Goal: Task Accomplishment & Management: Use online tool/utility

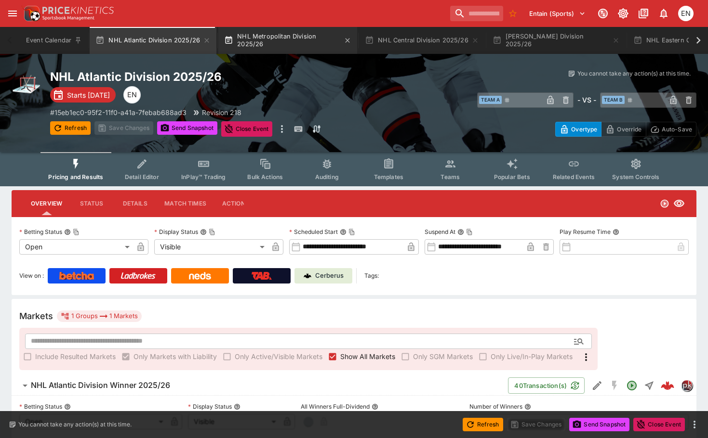
click at [310, 32] on button "NHL Metropolitan Division 2025/26" at bounding box center [287, 40] width 139 height 27
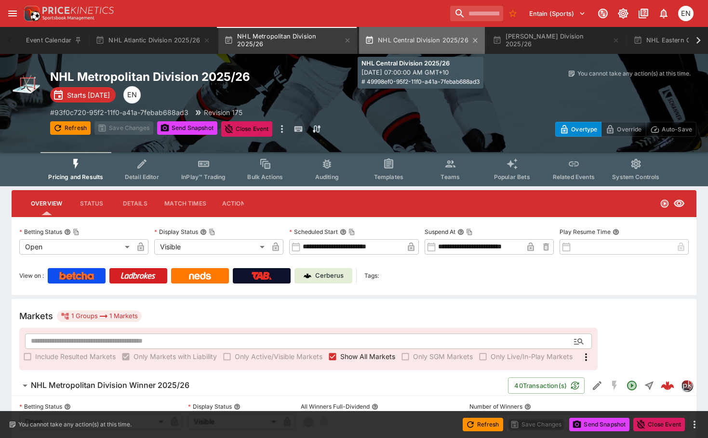
click at [437, 38] on button "NHL Central Division 2025/26" at bounding box center [422, 40] width 126 height 27
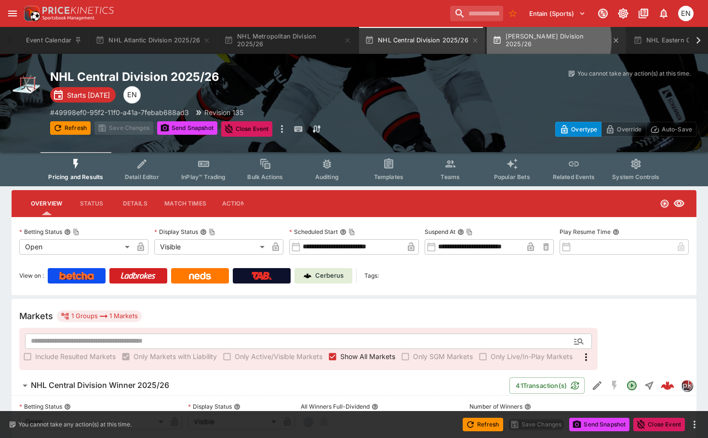
click at [536, 40] on button "NHL Pacific Division 2025/26" at bounding box center [556, 40] width 139 height 27
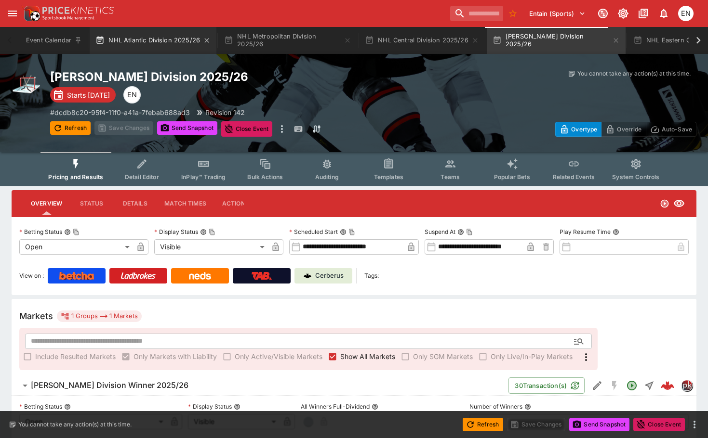
click at [159, 40] on button "NHL Atlantic Division 2025/26" at bounding box center [153, 40] width 127 height 27
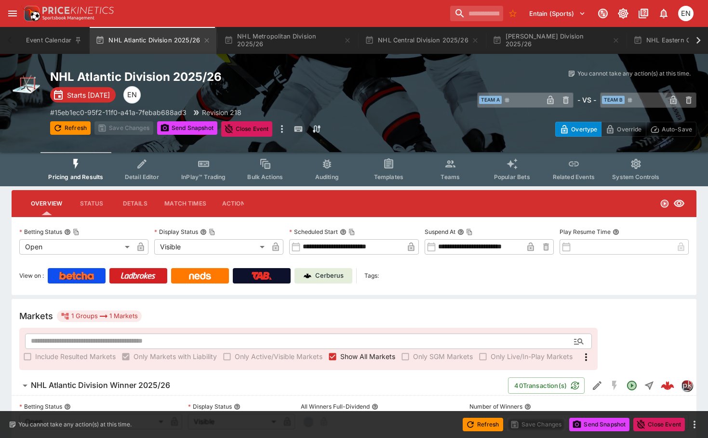
click at [316, 274] on p "Cerberus" at bounding box center [329, 276] width 28 height 10
click at [220, 13] on div "Entain (Sports) 1 EN" at bounding box center [358, 13] width 675 height 21
click at [229, 11] on div "Entain (Sports) 1 EN" at bounding box center [358, 13] width 675 height 21
click at [348, 90] on div "NHL Atlantic Division 2025/26 Starts in 6 months EN # 15eb1ec0-95f2-11f0-a41a-7…" at bounding box center [238, 102] width 377 height 67
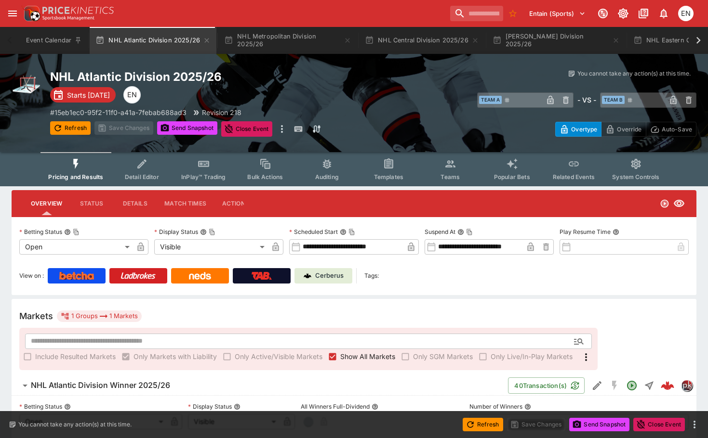
click at [348, 90] on div "NHL Atlantic Division 2025/26 Starts in 6 months EN # 15eb1ec0-95f2-11f0-a41a-7…" at bounding box center [238, 102] width 377 height 67
click at [654, 43] on button "NHL Eastern Conference 2025/26" at bounding box center [696, 40] width 138 height 27
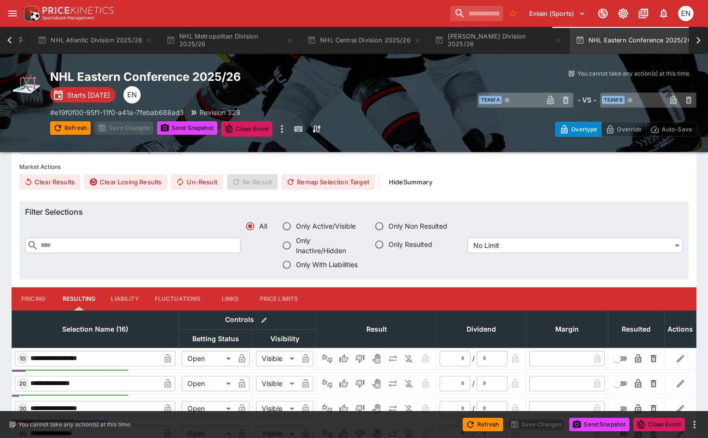
scroll to position [337, 0]
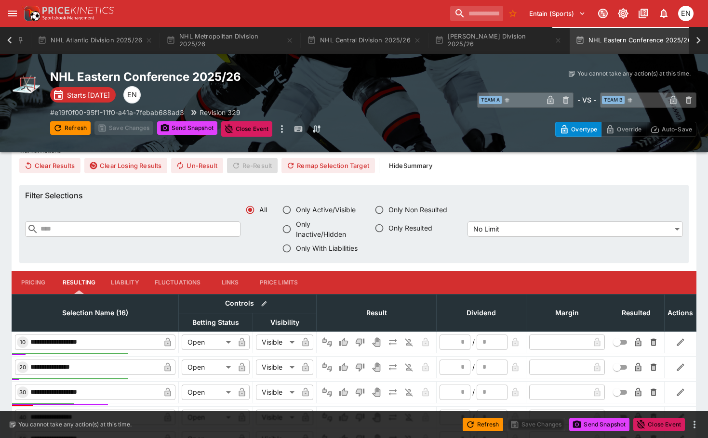
click at [36, 285] on button "Pricing" at bounding box center [33, 282] width 43 height 23
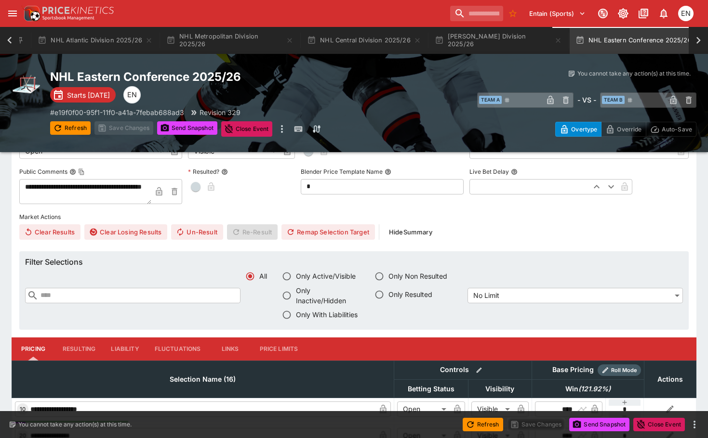
scroll to position [145, 0]
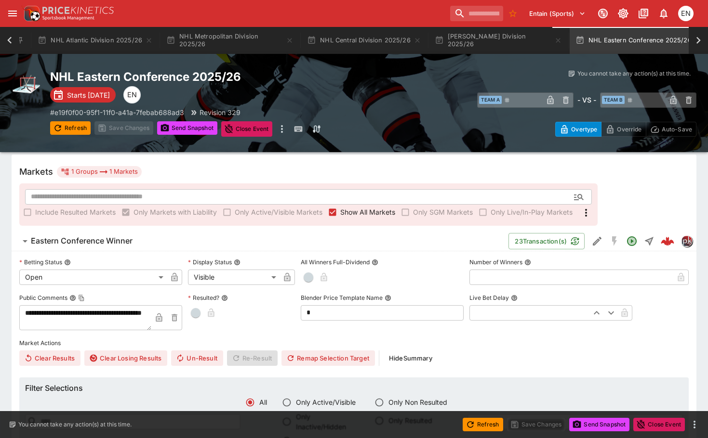
click at [696, 43] on icon at bounding box center [697, 40] width 13 height 13
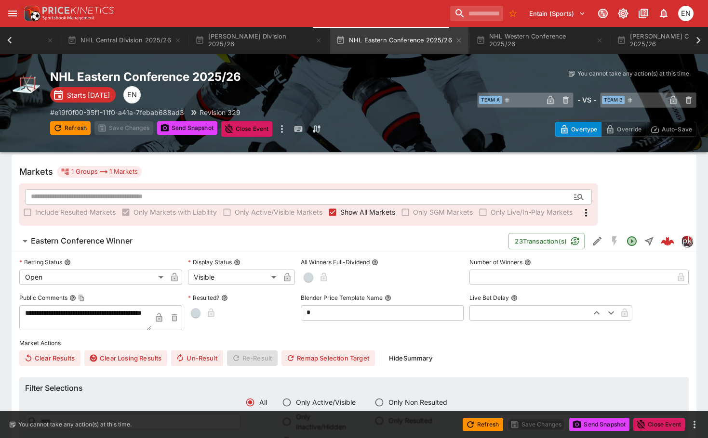
scroll to position [0, 465]
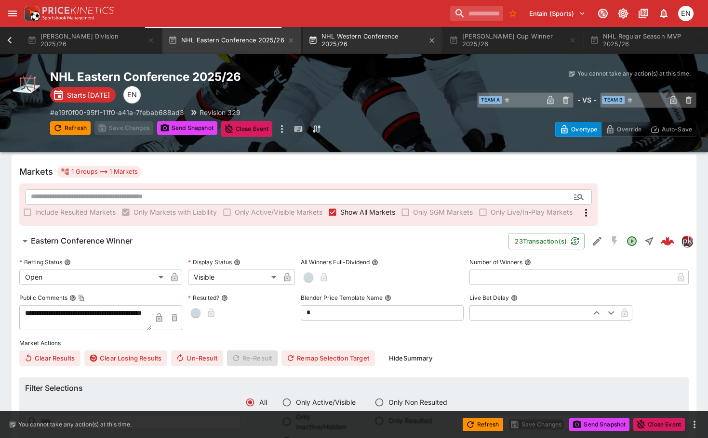
click at [360, 43] on button "NHL Western Conference 2025/26" at bounding box center [372, 40] width 139 height 27
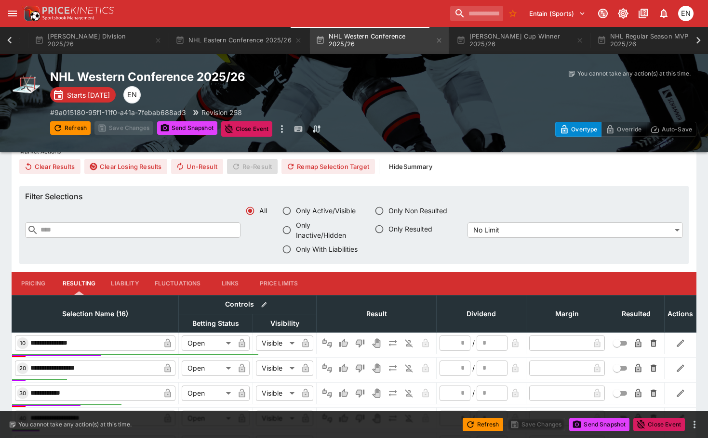
scroll to position [337, 0]
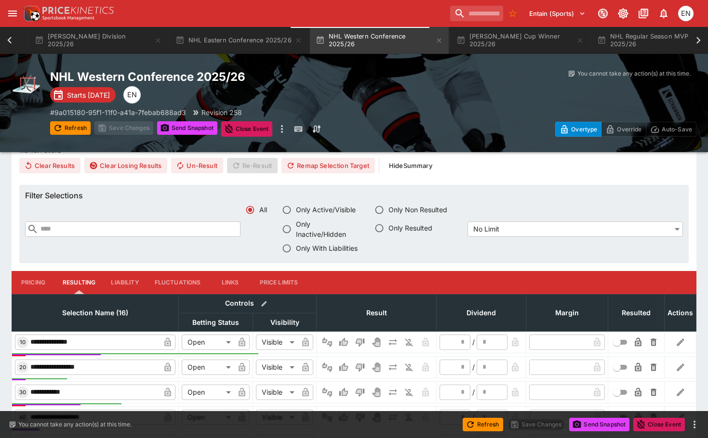
click at [35, 278] on button "Pricing" at bounding box center [33, 282] width 43 height 23
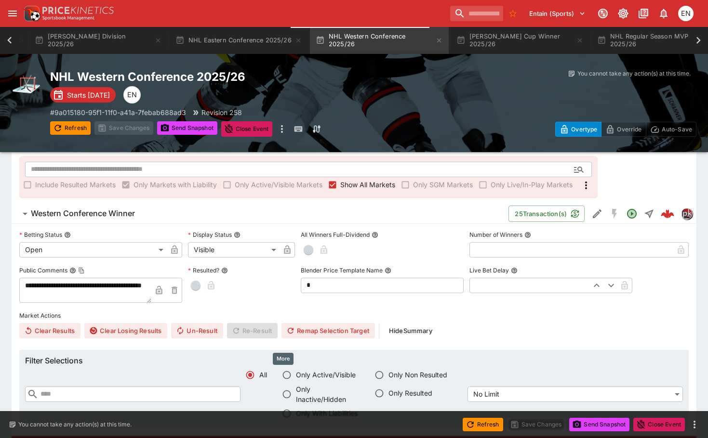
scroll to position [0, 0]
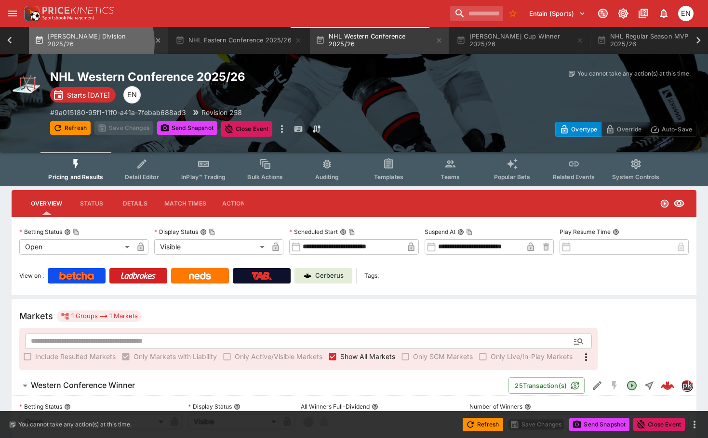
click at [89, 43] on button "NHL Pacific Division 2025/26" at bounding box center [98, 40] width 139 height 27
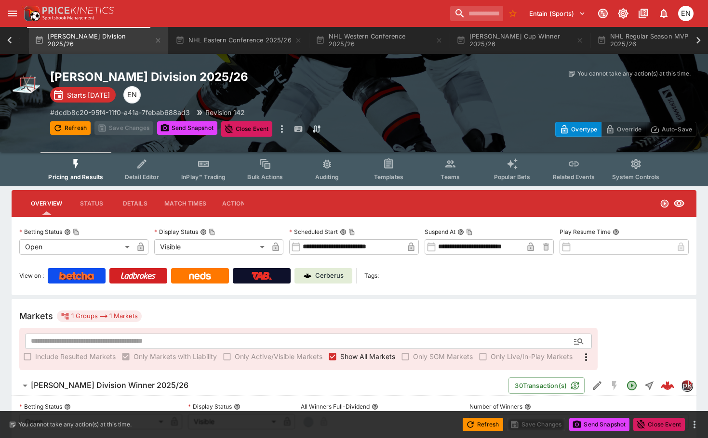
click at [11, 45] on icon at bounding box center [9, 40] width 13 height 13
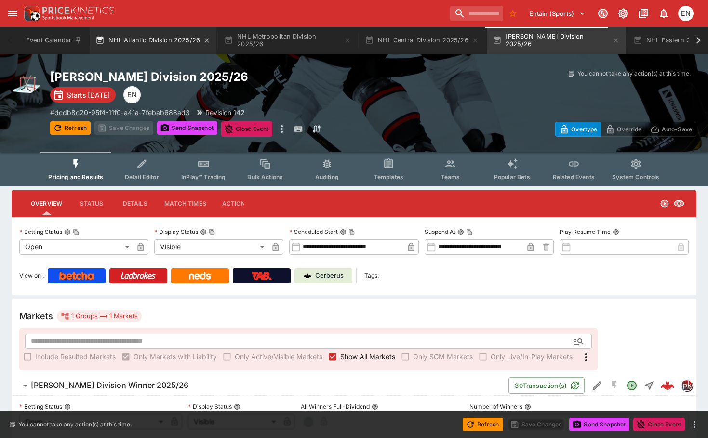
click at [137, 43] on button "NHL Atlantic Division 2025/26" at bounding box center [153, 40] width 127 height 27
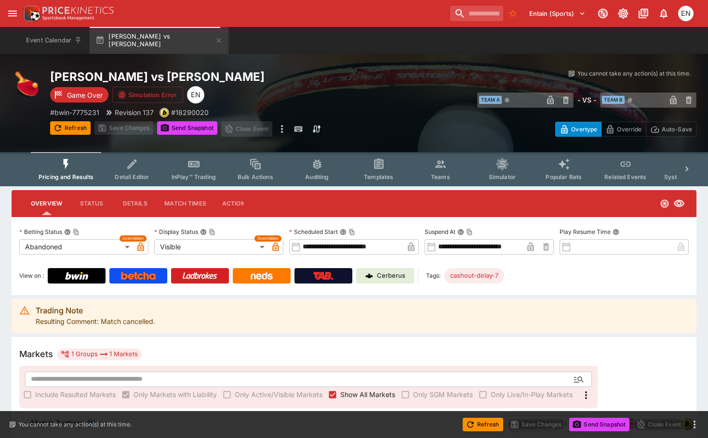
scroll to position [241, 0]
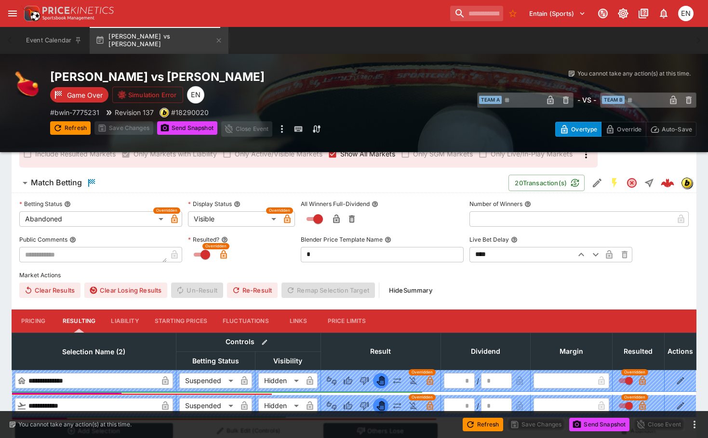
drag, startPoint x: 209, startPoint y: 39, endPoint x: 215, endPoint y: 40, distance: 6.4
click at [217, 39] on icon "button" at bounding box center [219, 40] width 4 height 4
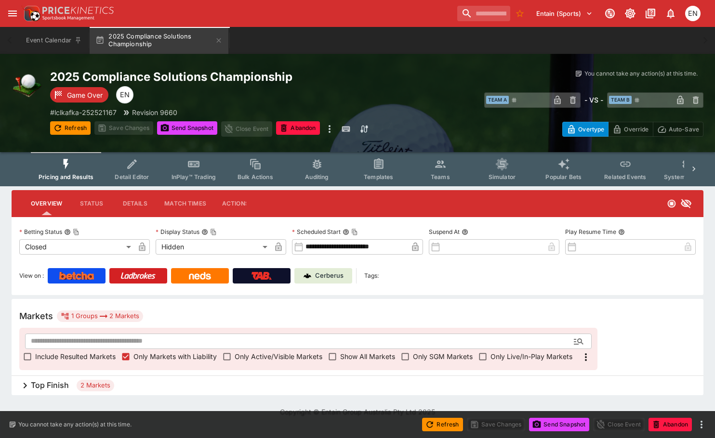
drag, startPoint x: 41, startPoint y: 386, endPoint x: 51, endPoint y: 374, distance: 15.4
click at [41, 386] on h6 "Top Finish" at bounding box center [50, 386] width 38 height 10
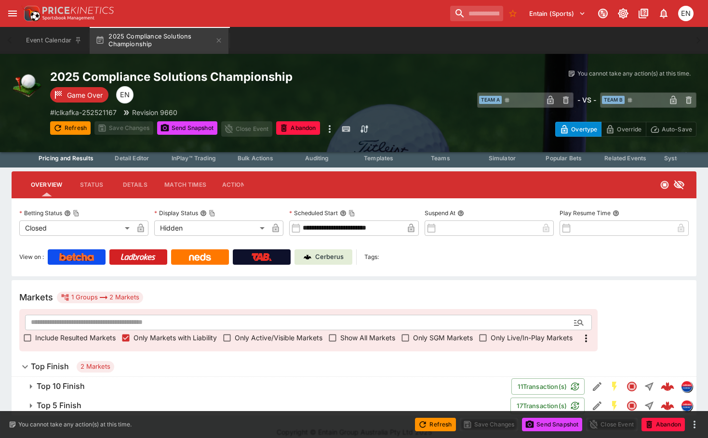
scroll to position [29, 0]
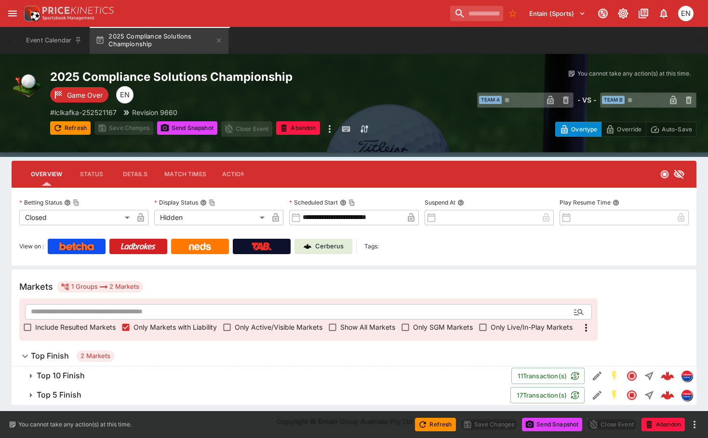
click at [78, 394] on h6 "Top 5 Finish" at bounding box center [59, 395] width 45 height 10
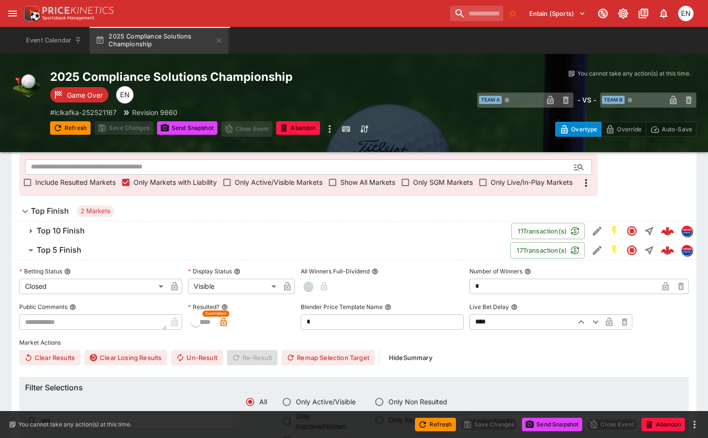
scroll to position [166, 0]
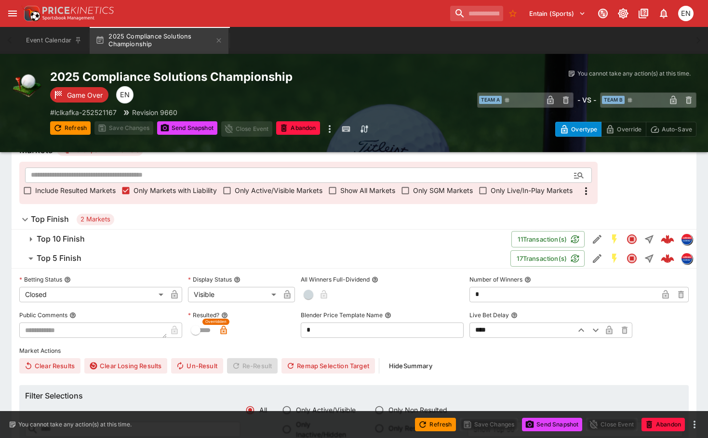
click at [77, 239] on h6 "Top 10 Finish" at bounding box center [61, 239] width 48 height 10
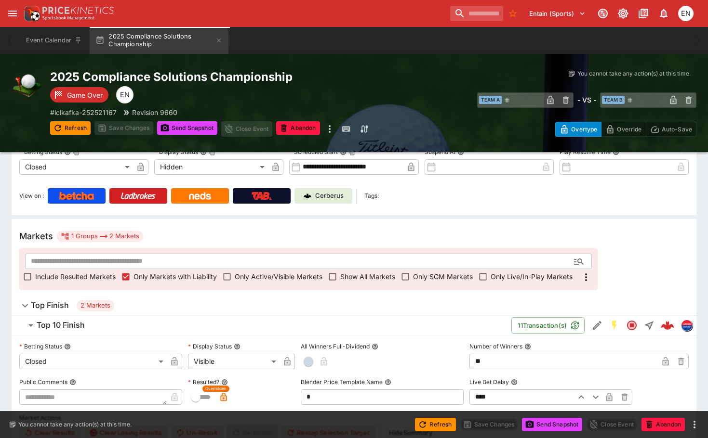
scroll to position [0, 0]
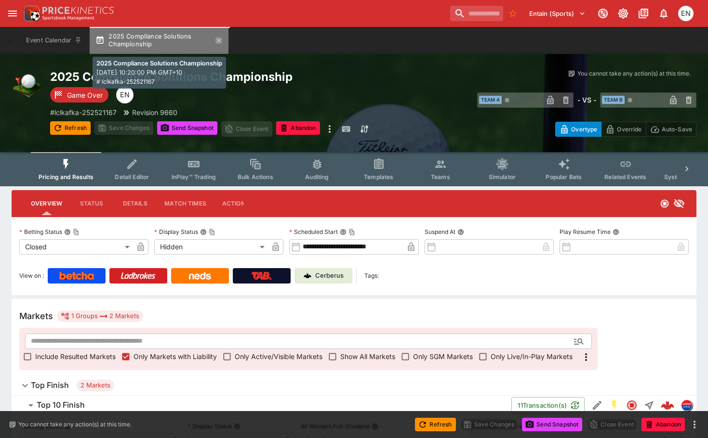
click at [220, 42] on icon "button" at bounding box center [219, 41] width 8 height 8
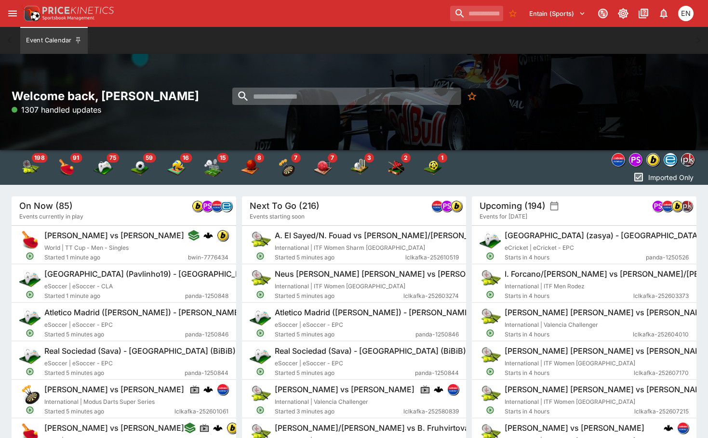
click at [306, 92] on input "search" at bounding box center [346, 96] width 228 height 17
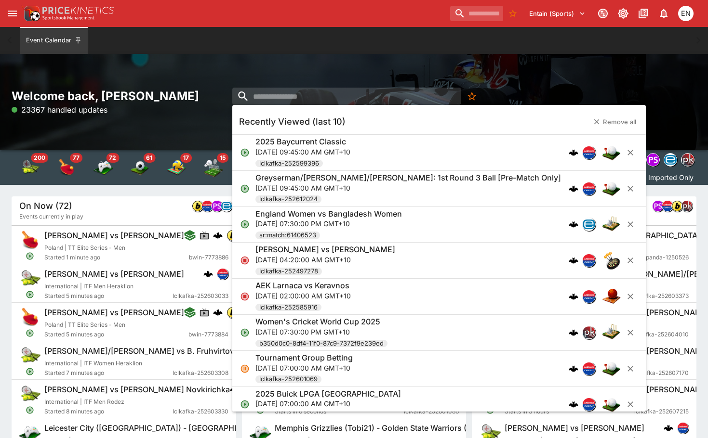
click at [251, 72] on div "Welcome back, Eamon Nunn 23367 handled updates" at bounding box center [354, 102] width 708 height 96
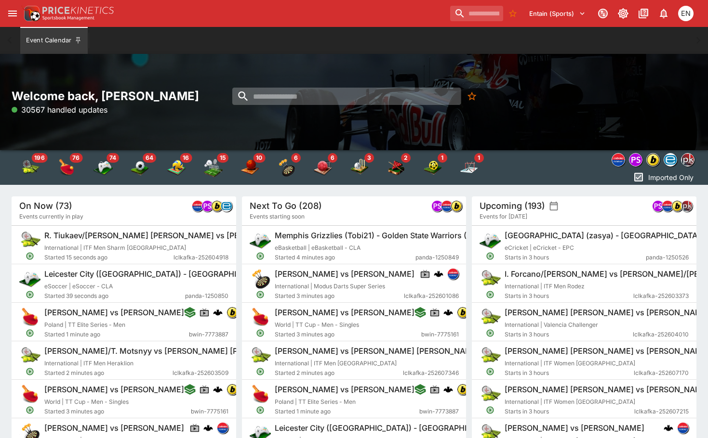
click at [304, 95] on input "search" at bounding box center [346, 96] width 228 height 17
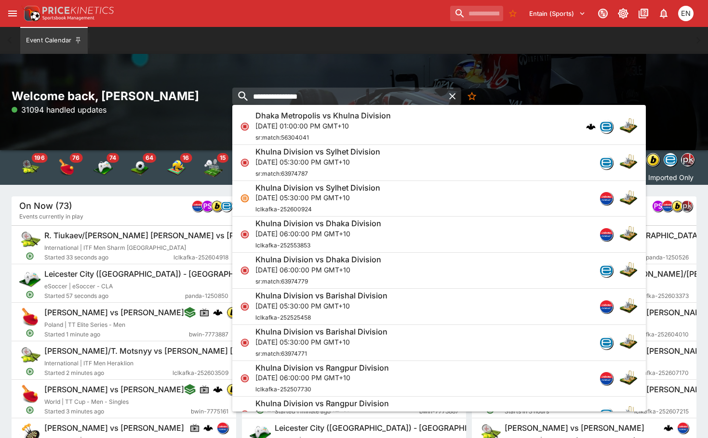
type input "**********"
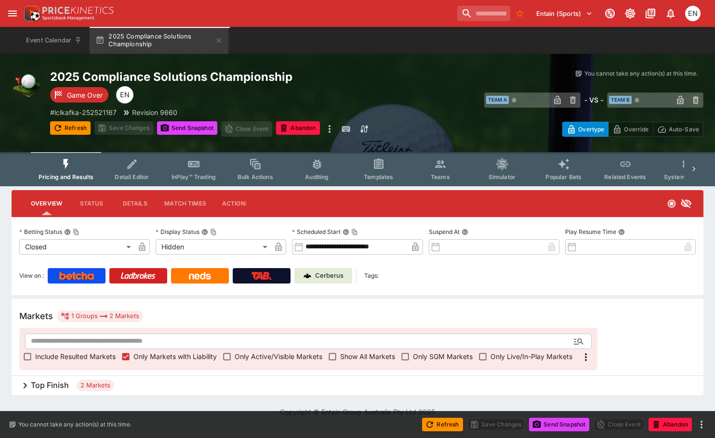
click at [66, 380] on div "Top Finish 2 Markets" at bounding box center [358, 385] width 692 height 19
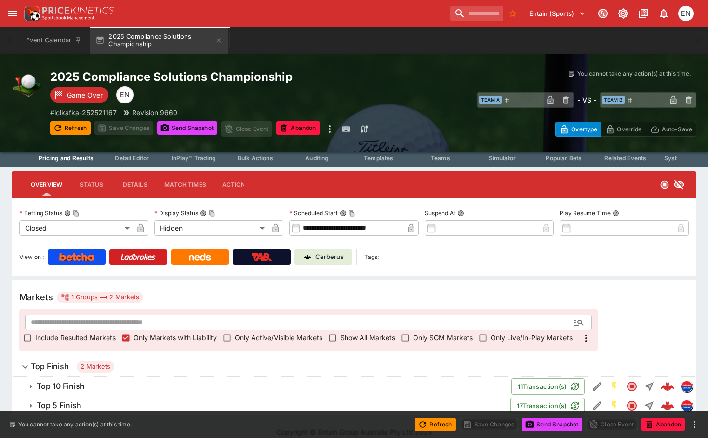
scroll to position [29, 0]
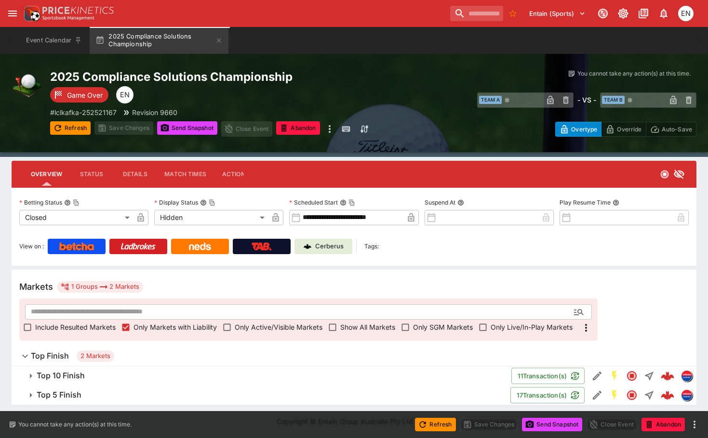
click at [66, 395] on h6 "Top 5 Finish" at bounding box center [59, 395] width 45 height 10
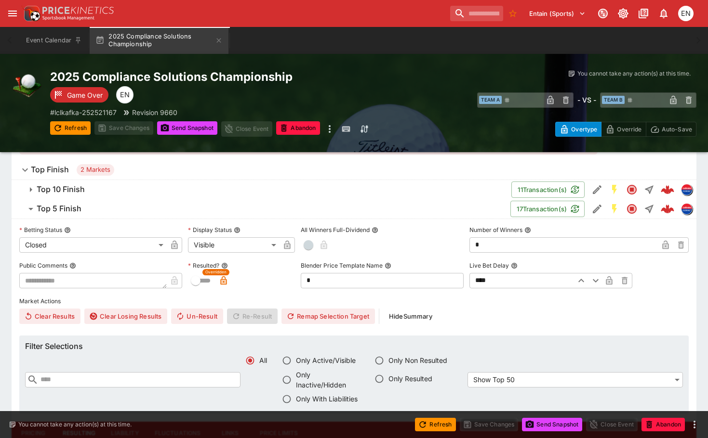
scroll to position [222, 0]
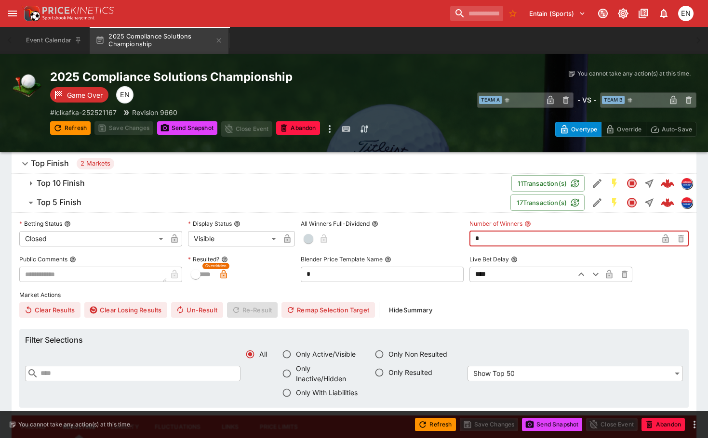
drag, startPoint x: 488, startPoint y: 238, endPoint x: 473, endPoint y: 239, distance: 15.0
click at [473, 239] on input "*" at bounding box center [563, 238] width 188 height 15
type input "*"
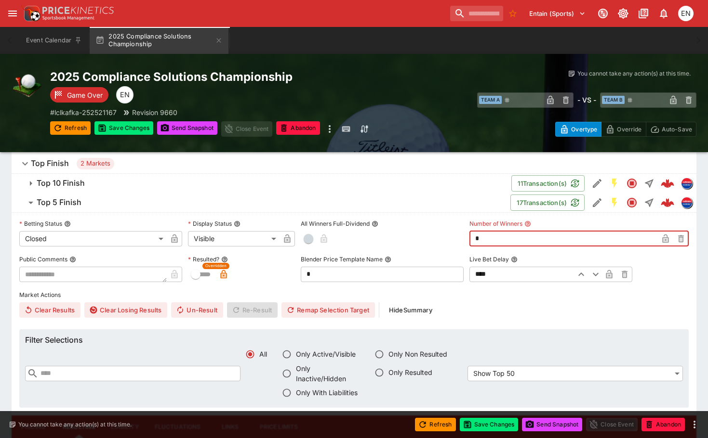
type input "*"
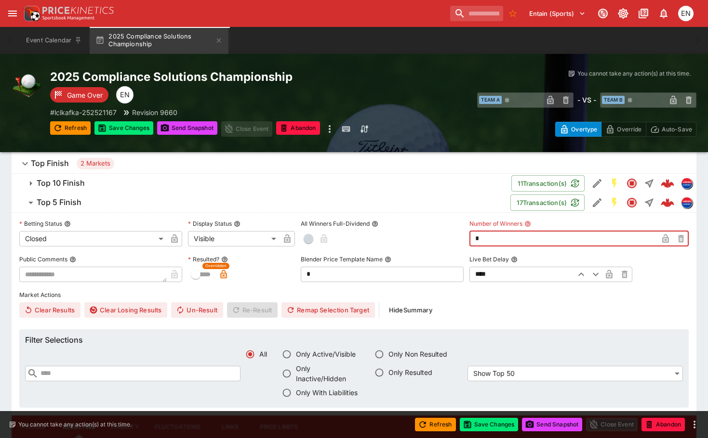
type input "*"
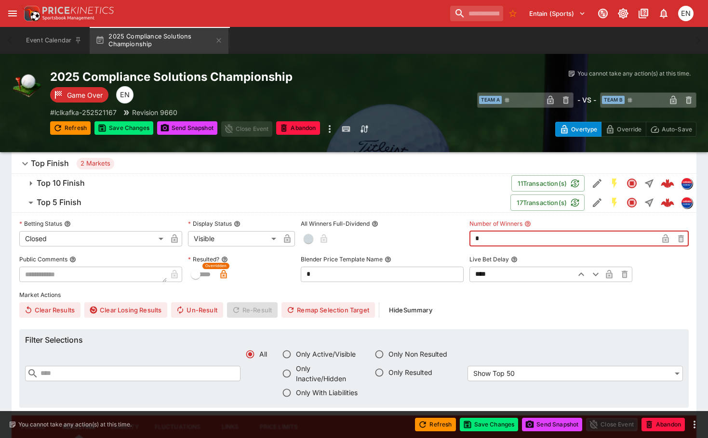
type input "*"
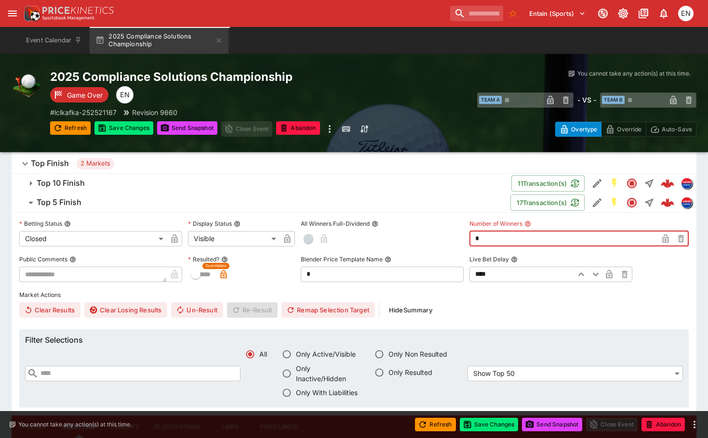
type input "*"
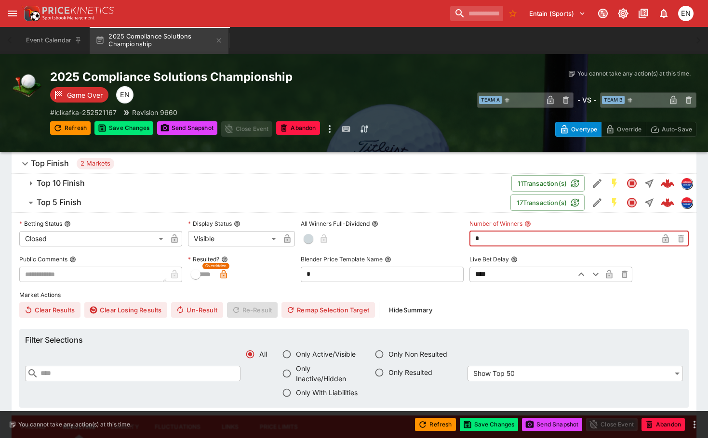
type input "*"
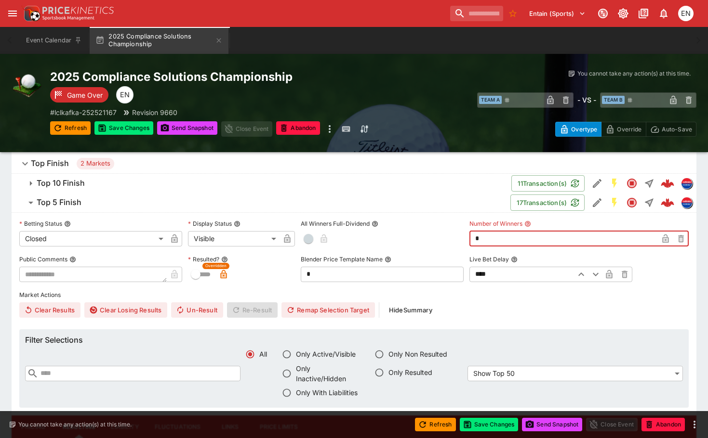
type input "*"
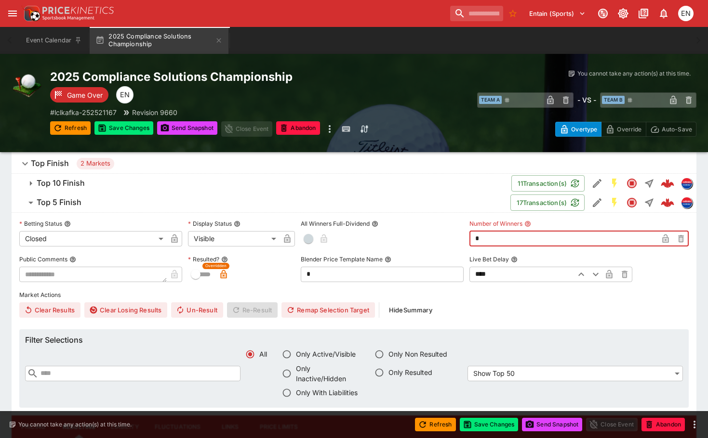
type input "*"
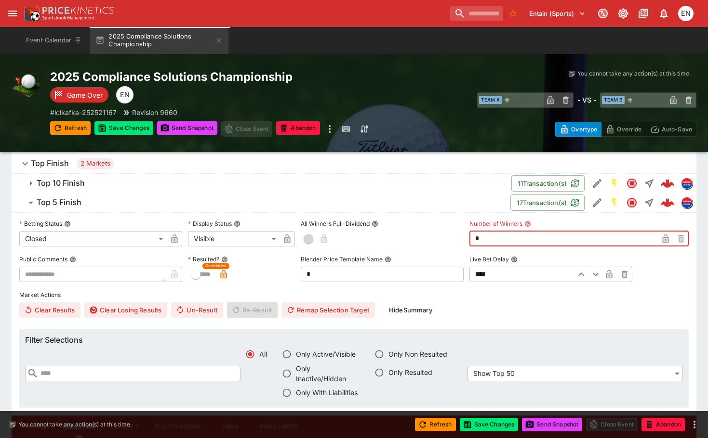
type input "*"
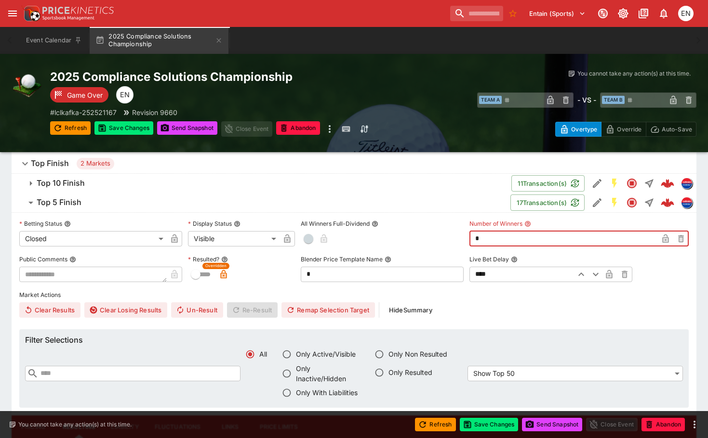
type input "*"
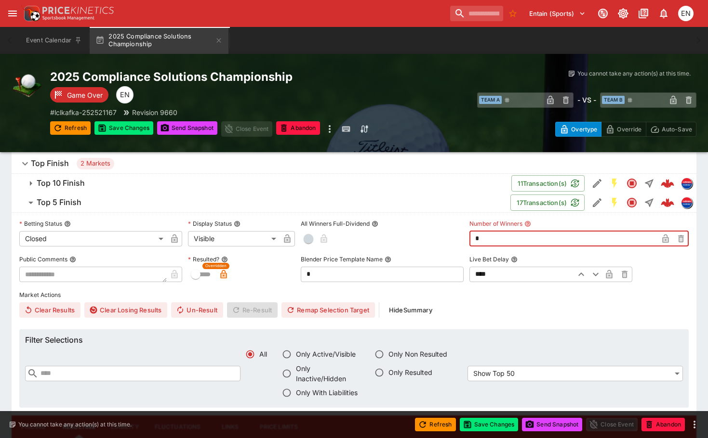
type input "*"
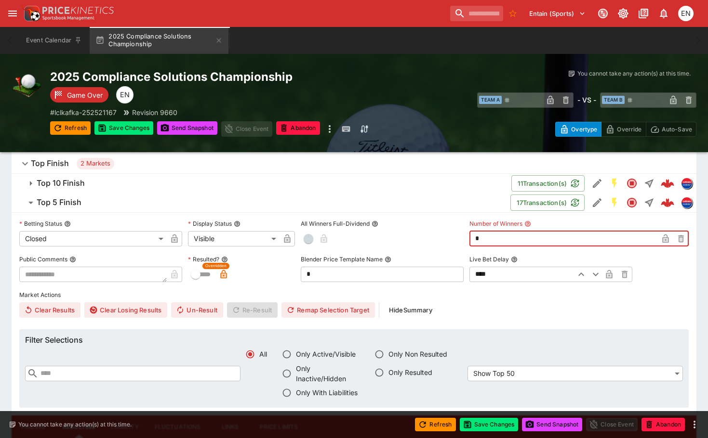
type input "*"
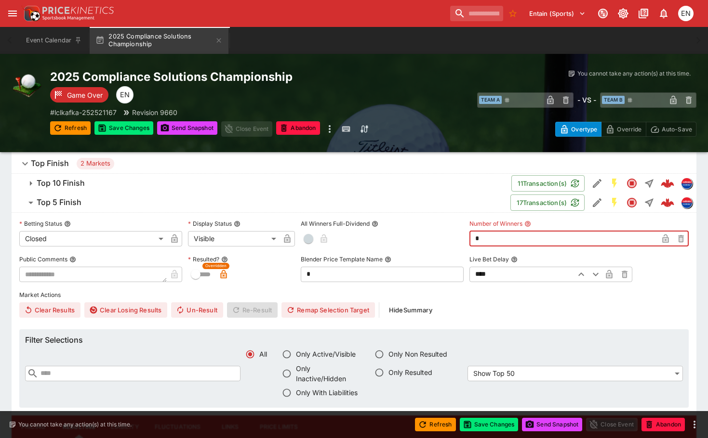
type input "*"
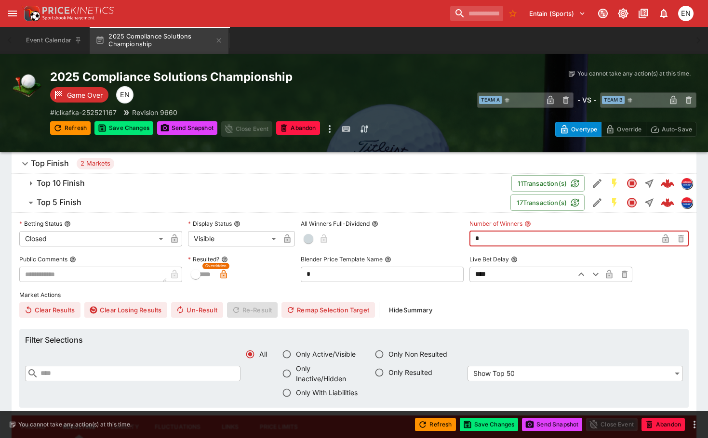
type input "*"
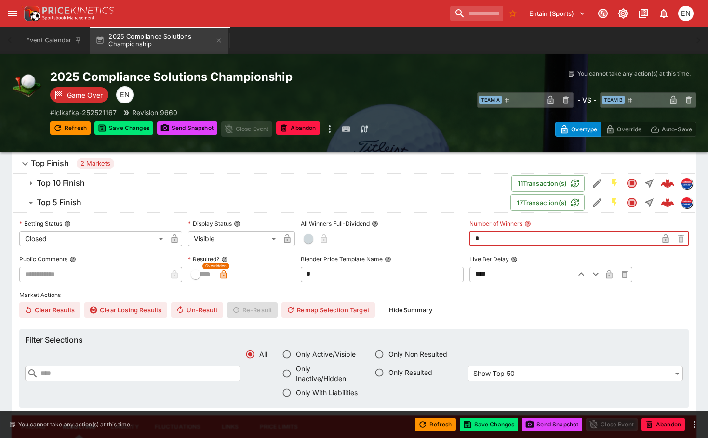
type input "*"
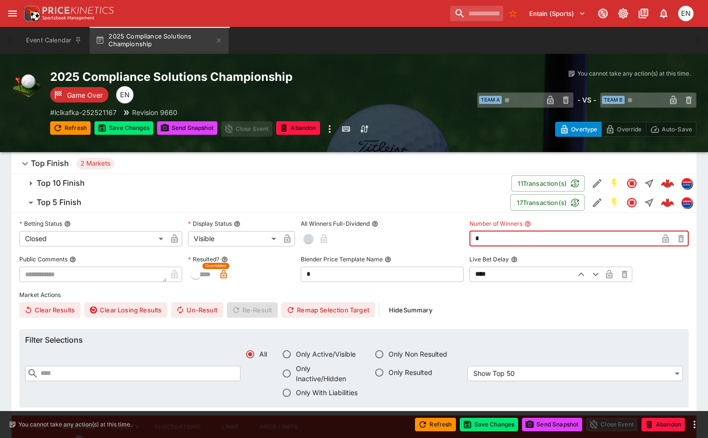
type input "*"
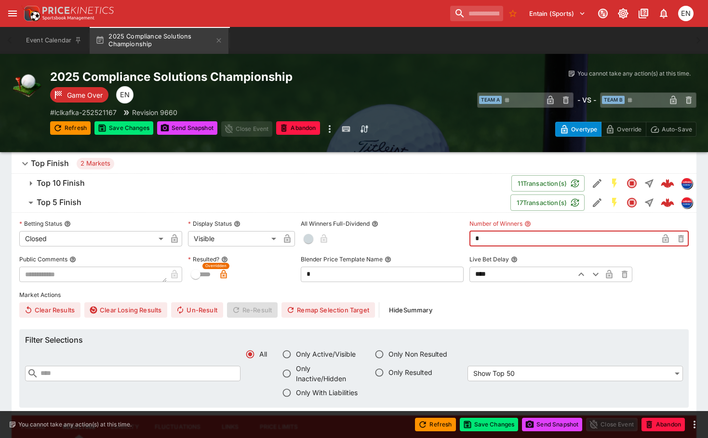
type input "*"
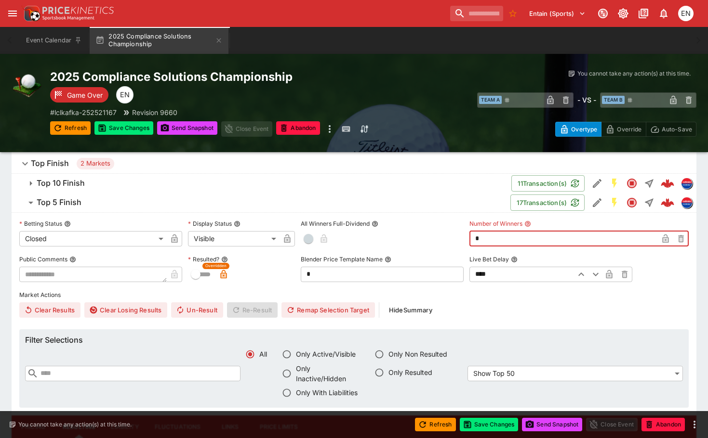
type input "*"
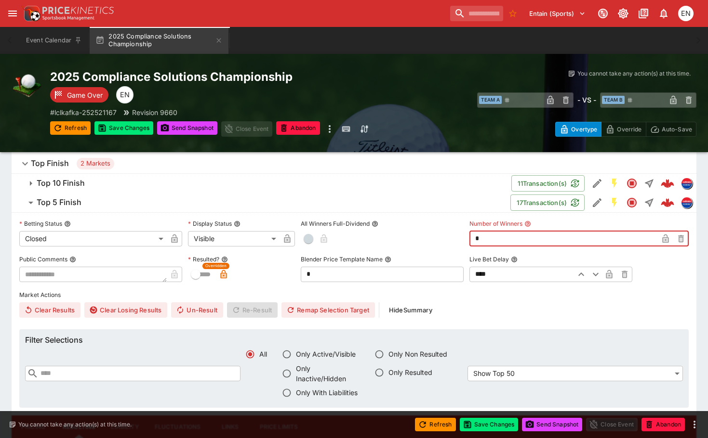
type input "*"
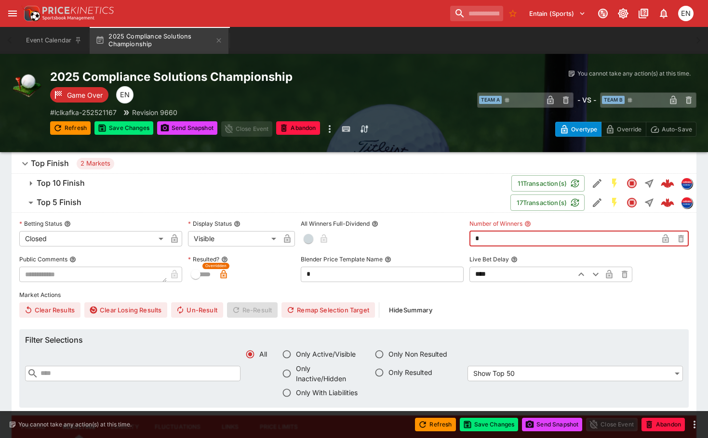
type input "*"
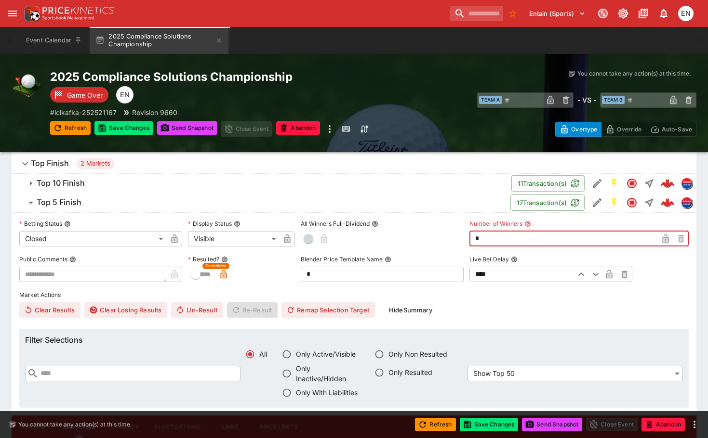
type input "*"
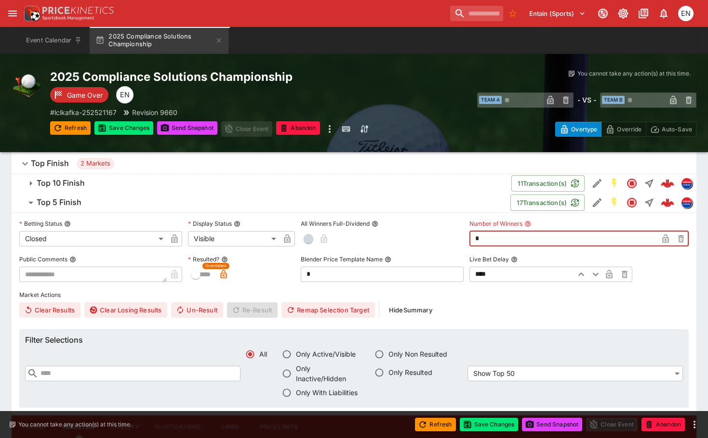
type input "*"
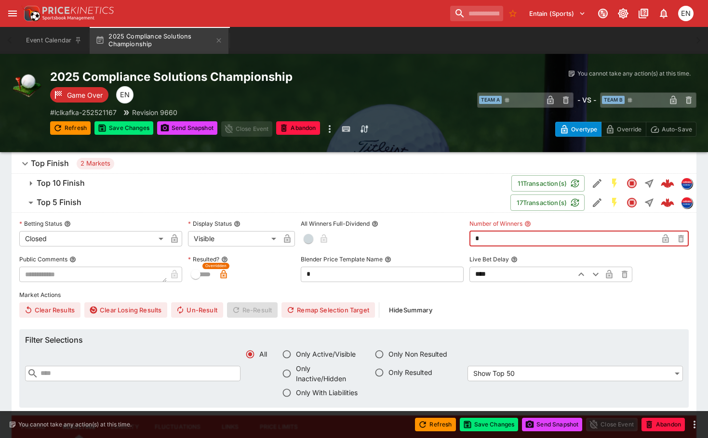
type input "*"
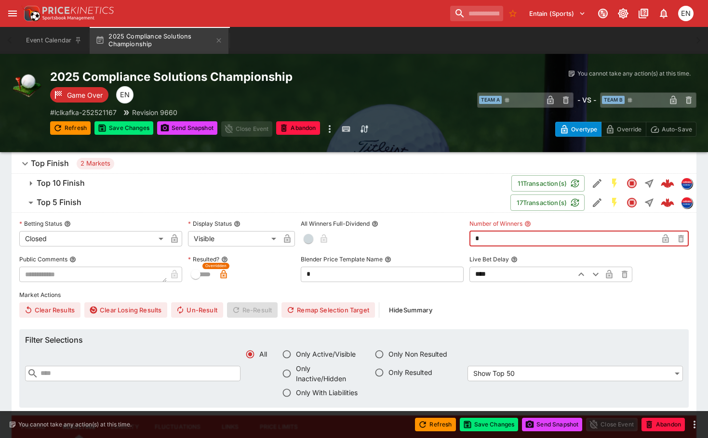
type input "*"
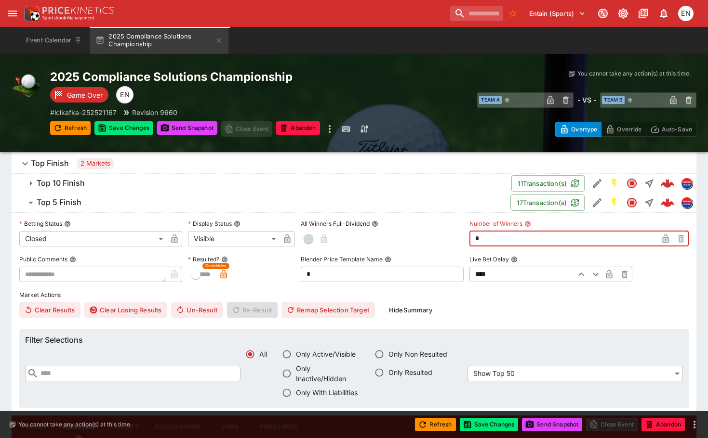
type input "*"
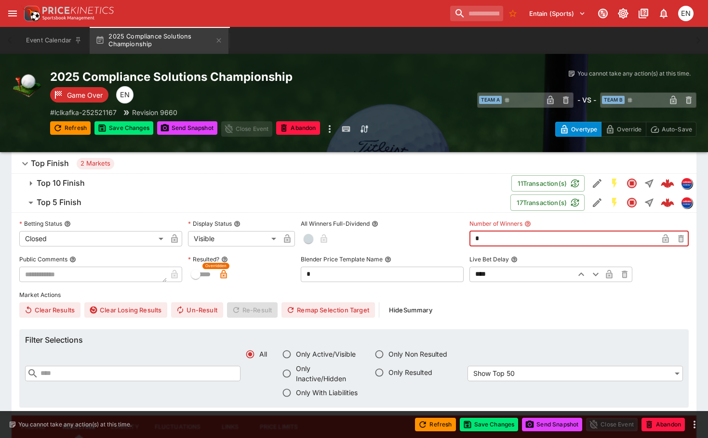
type input "*"
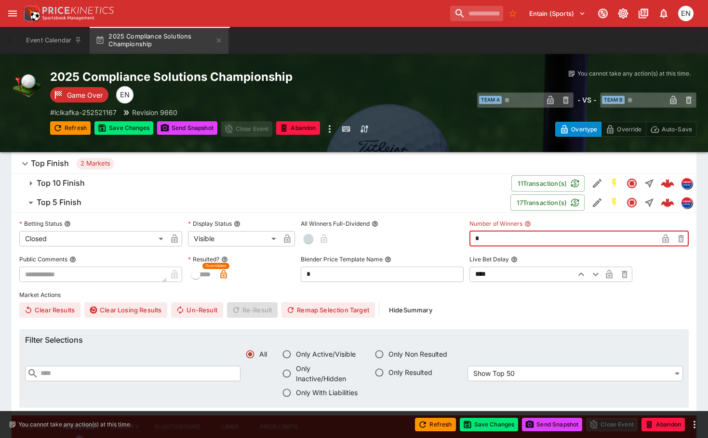
type input "*"
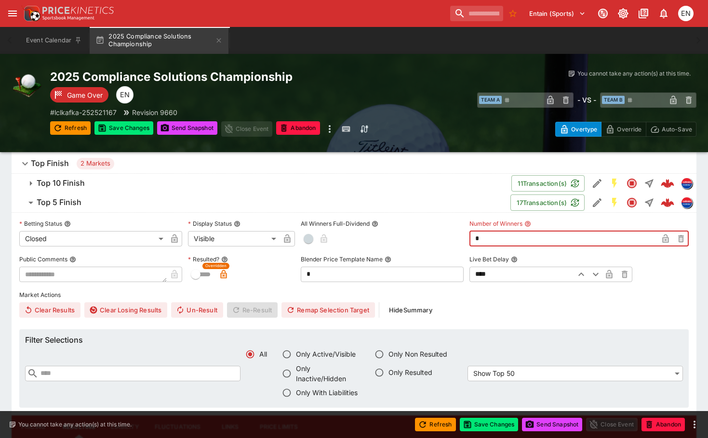
type input "*"
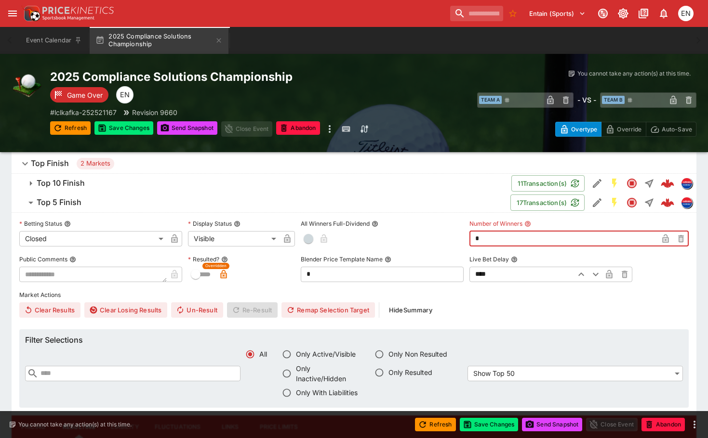
type input "*"
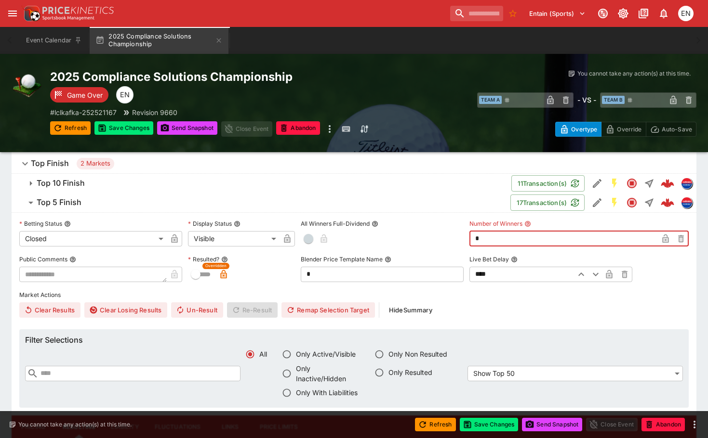
type input "*"
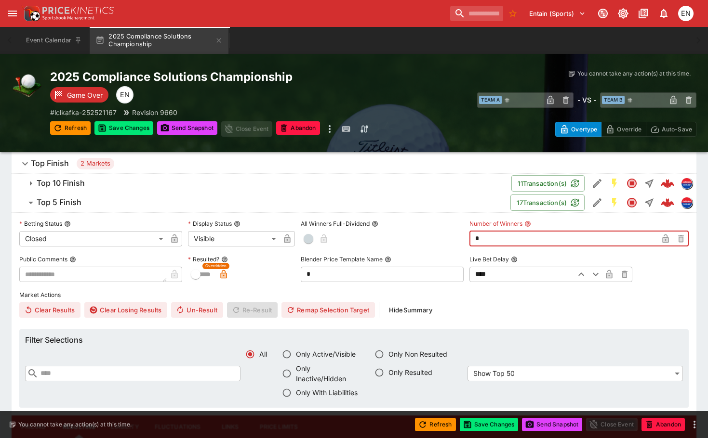
type input "*"
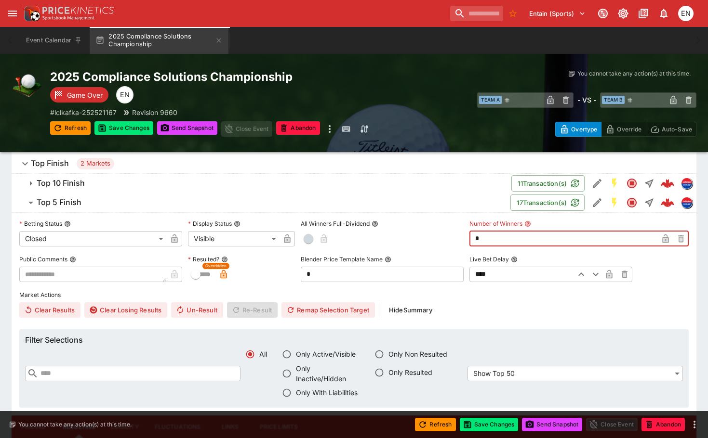
type input "*"
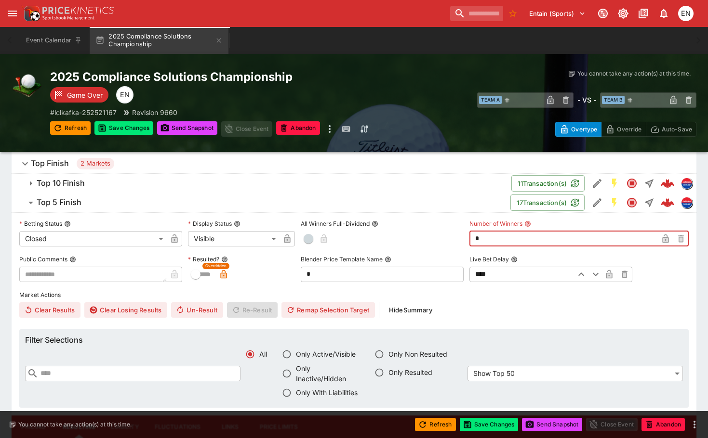
type input "*"
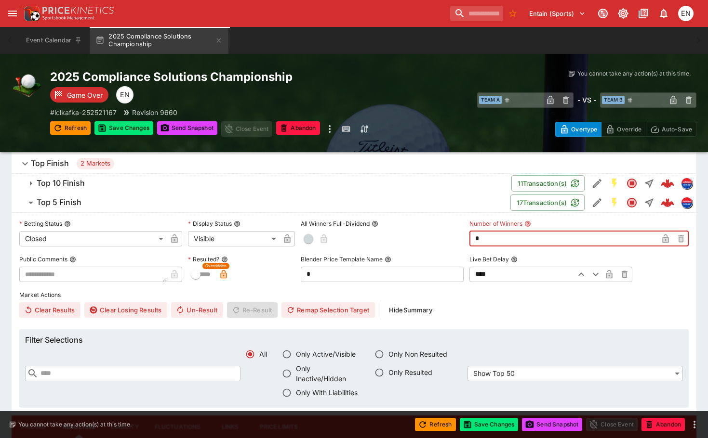
type input "*"
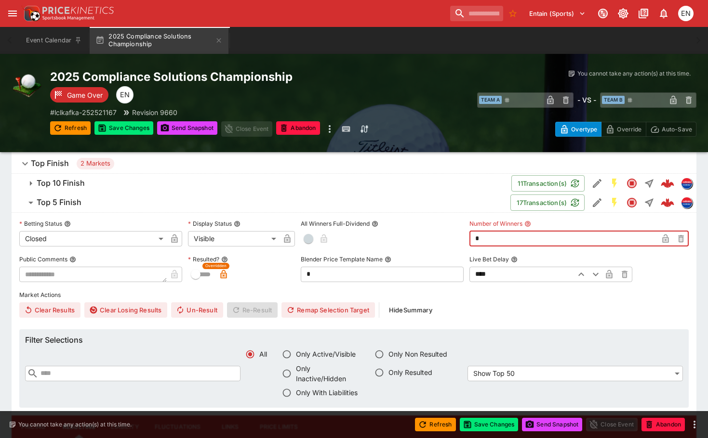
type input "*"
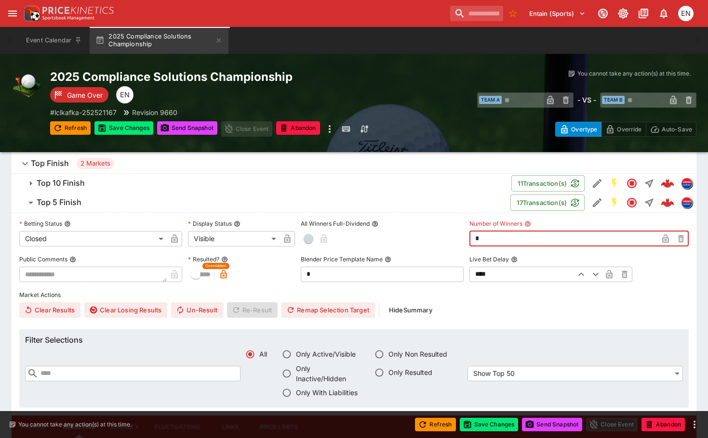
type input "*"
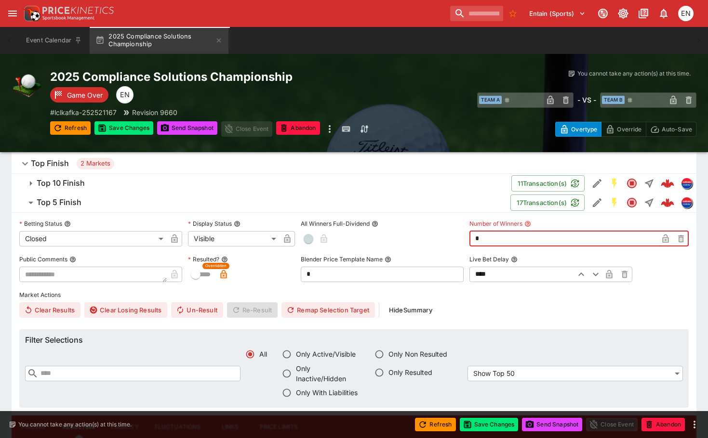
type input "*"
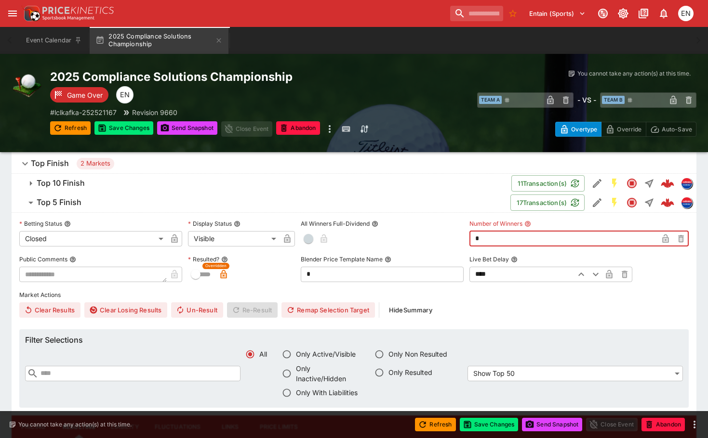
type input "*"
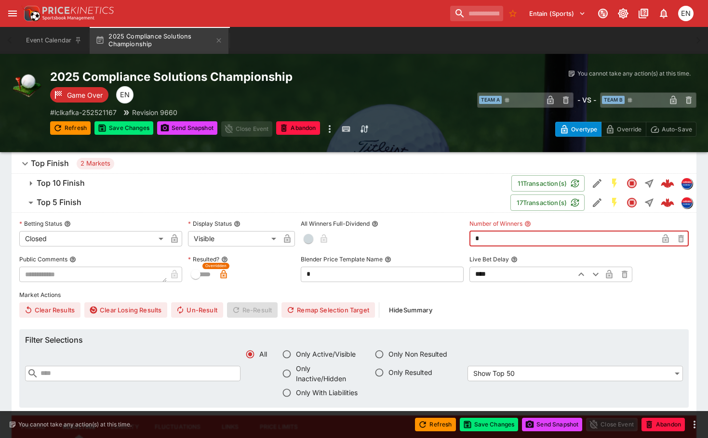
type input "*"
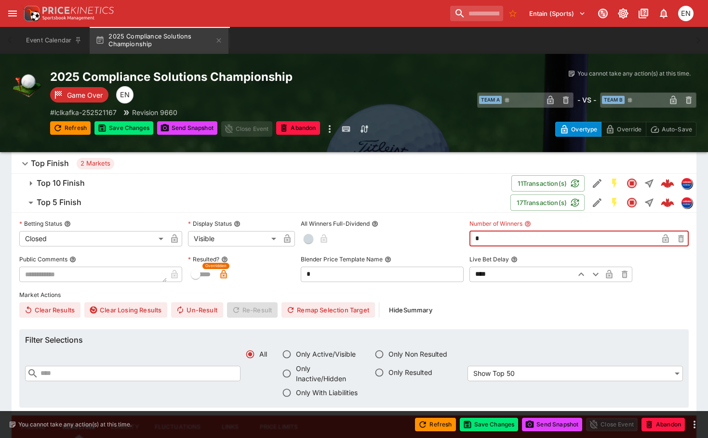
type input "*"
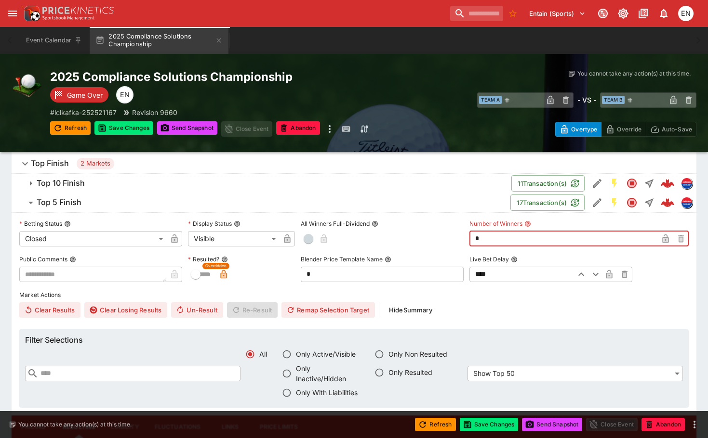
type input "*"
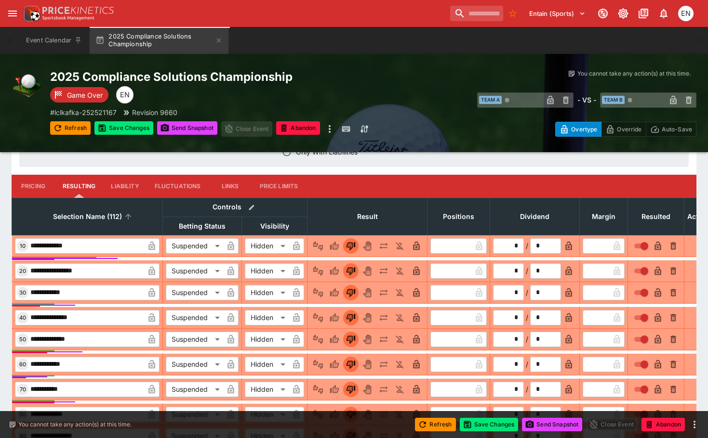
click at [98, 219] on span "Selection Name (112)" at bounding box center [87, 217] width 90 height 12
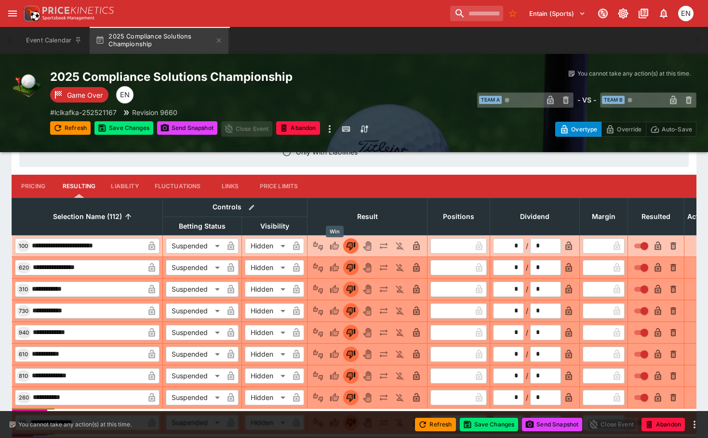
click at [332, 244] on icon "Win" at bounding box center [335, 246] width 10 height 10
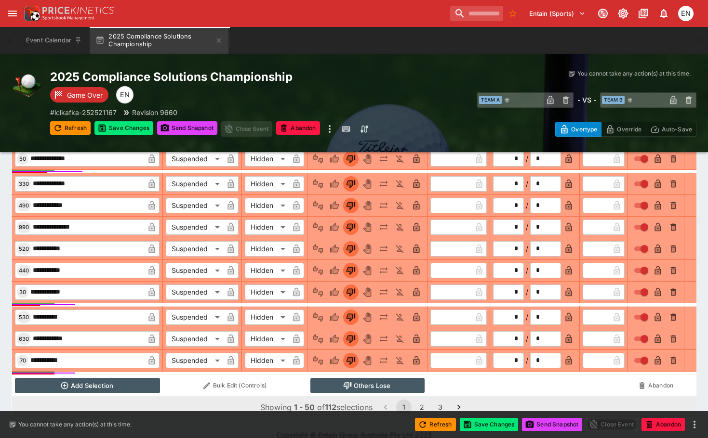
scroll to position [2816, 0]
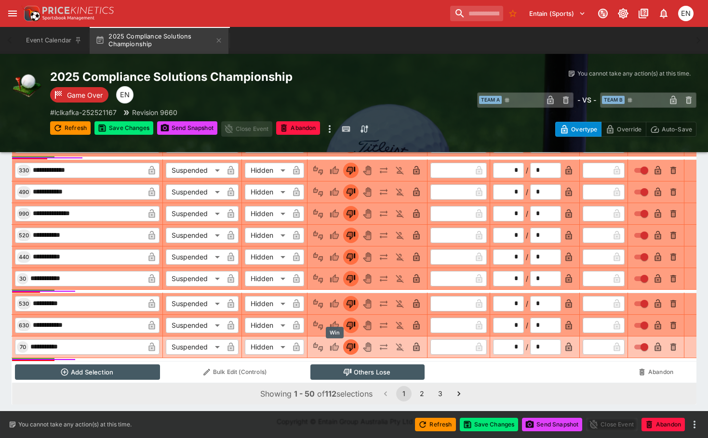
click at [337, 343] on icon "Win" at bounding box center [335, 348] width 10 height 10
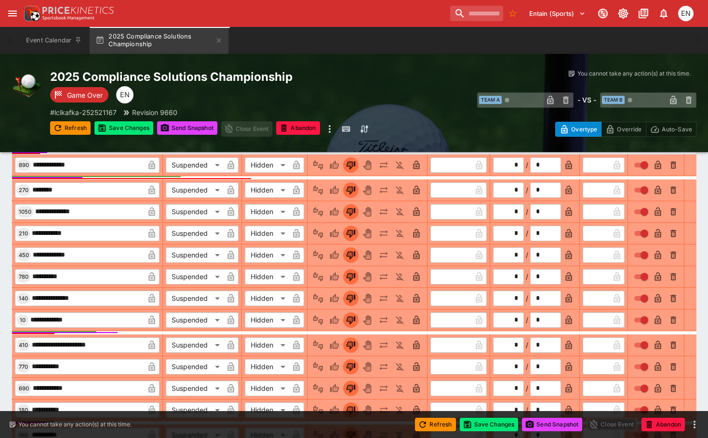
scroll to position [1467, 0]
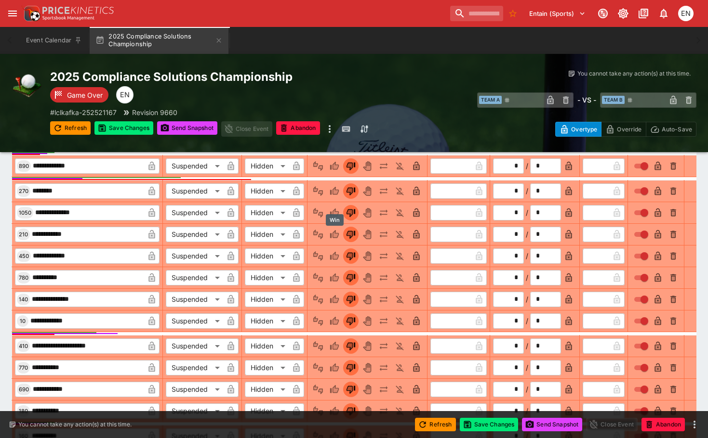
click at [329, 215] on div "Win" at bounding box center [335, 220] width 18 height 12
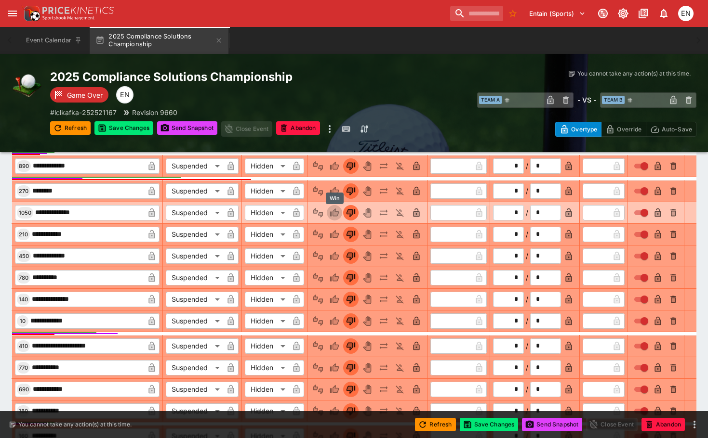
click at [336, 210] on icon "Win" at bounding box center [334, 213] width 9 height 8
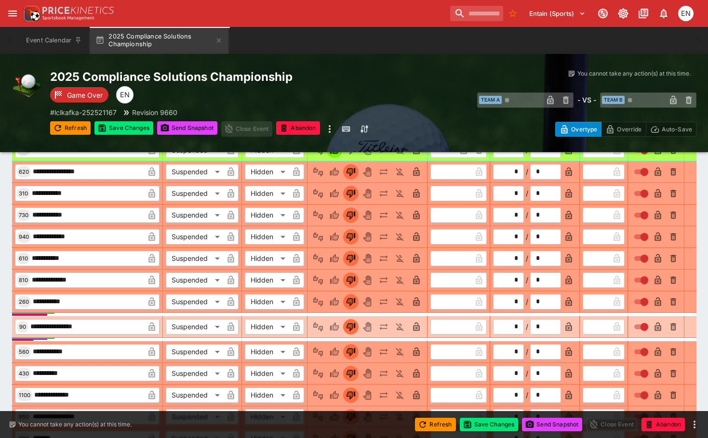
scroll to position [552, 0]
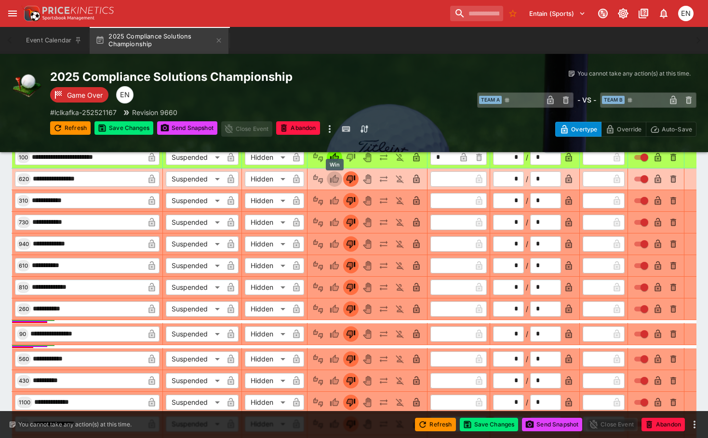
click at [334, 176] on icon "Win" at bounding box center [335, 179] width 10 height 10
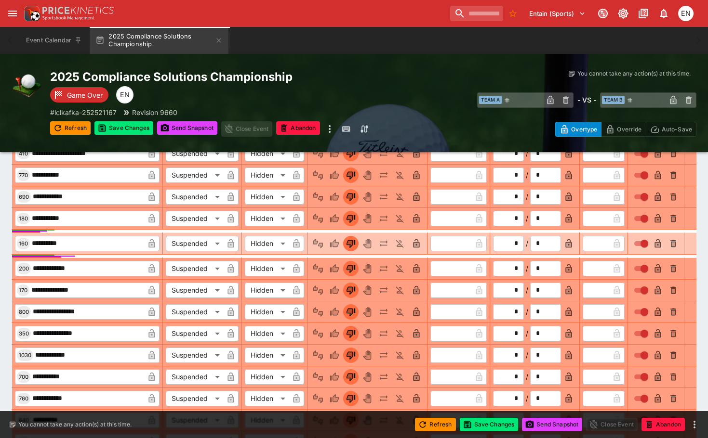
scroll to position [1997, 0]
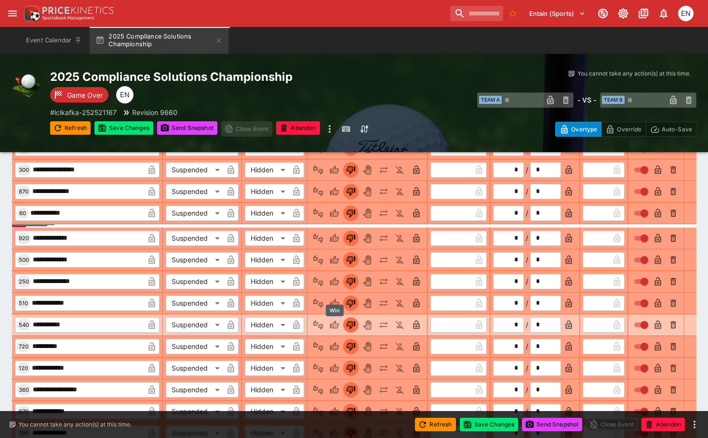
click at [335, 323] on icon "Win" at bounding box center [335, 325] width 10 height 10
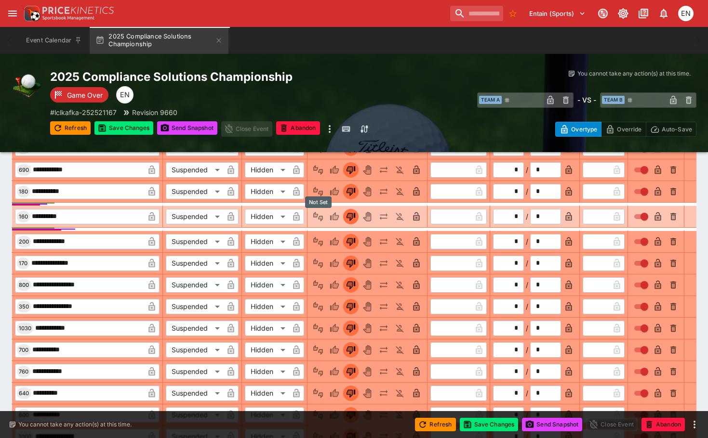
scroll to position [1756, 0]
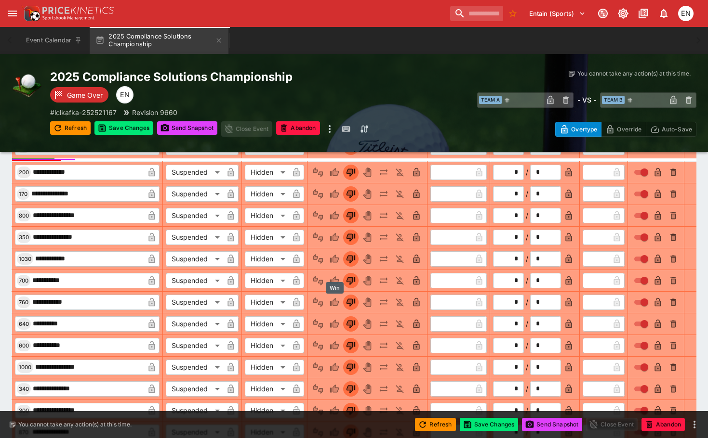
click at [337, 303] on icon "Win" at bounding box center [335, 303] width 5 height 6
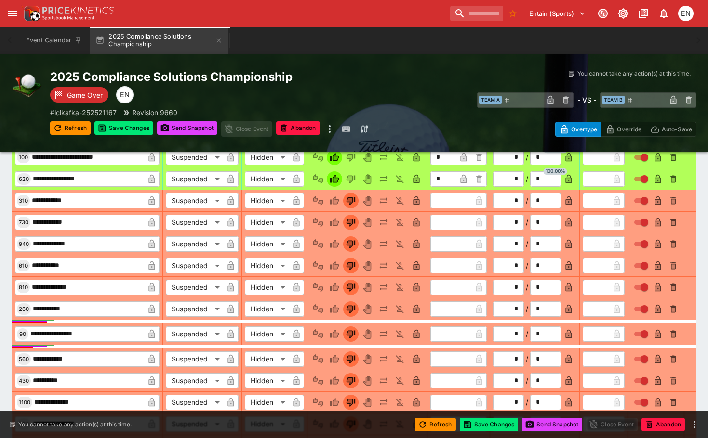
scroll to position [263, 0]
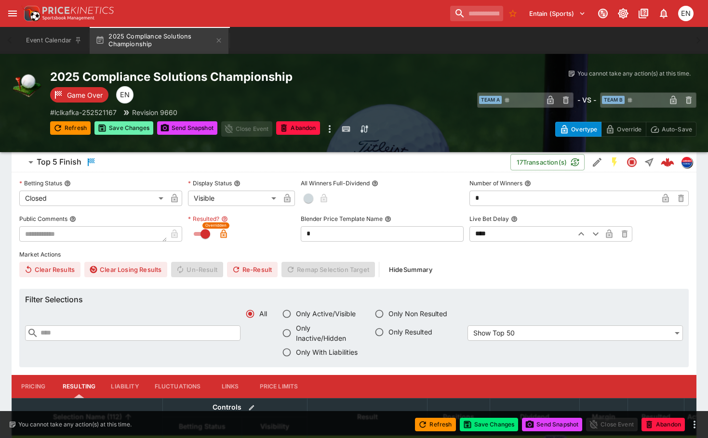
click at [127, 130] on button "Save Changes" at bounding box center [123, 127] width 59 height 13
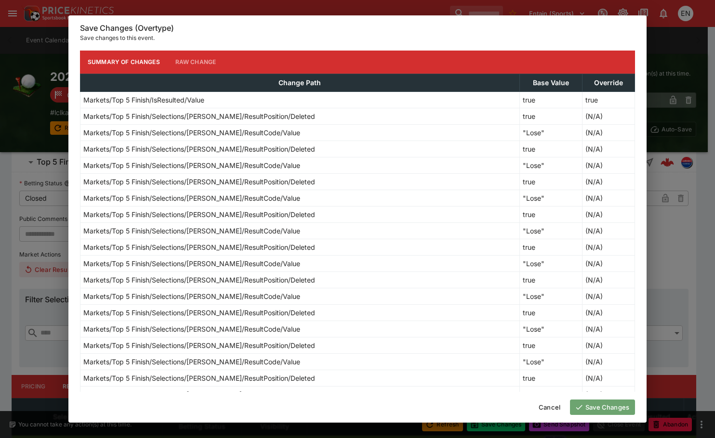
drag, startPoint x: 591, startPoint y: 405, endPoint x: 186, endPoint y: 313, distance: 415.2
click at [591, 406] on button "Save Changes" at bounding box center [602, 407] width 65 height 15
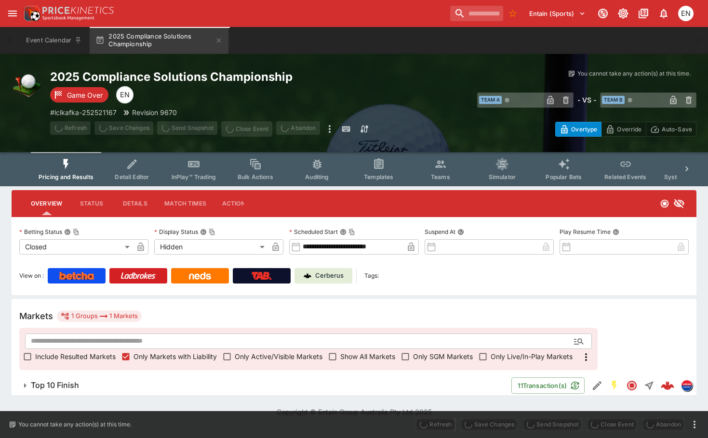
scroll to position [0, 0]
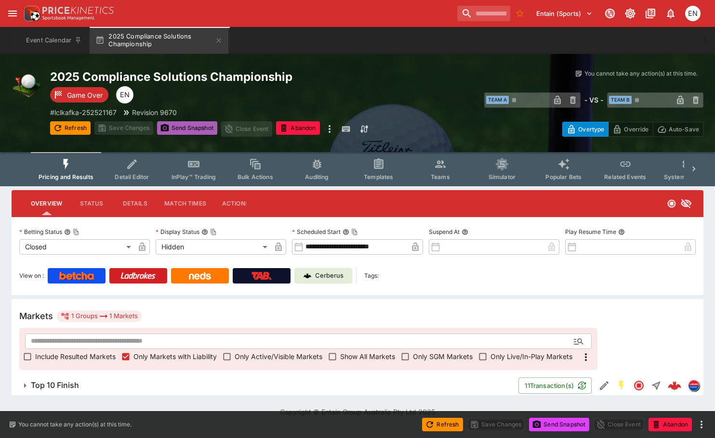
click at [182, 130] on button "Send Snapshot" at bounding box center [187, 127] width 60 height 13
click at [62, 383] on h6 "Top 10 Finish" at bounding box center [55, 386] width 48 height 10
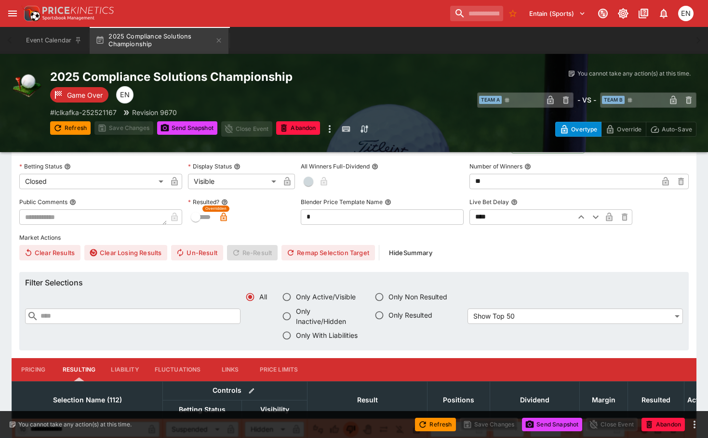
scroll to position [241, 0]
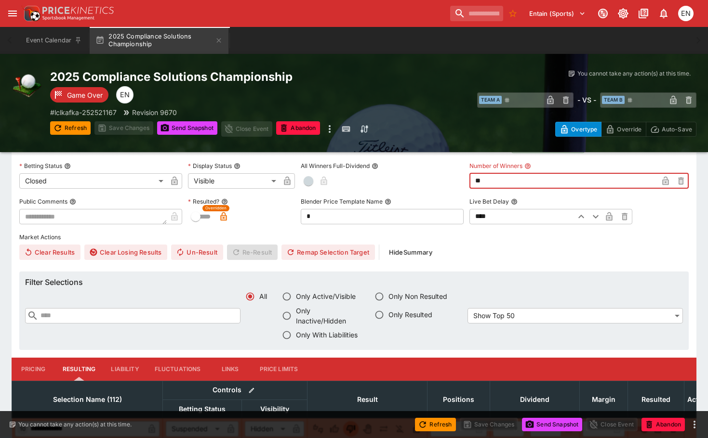
click at [468, 183] on div "**********" at bounding box center [353, 209] width 669 height 101
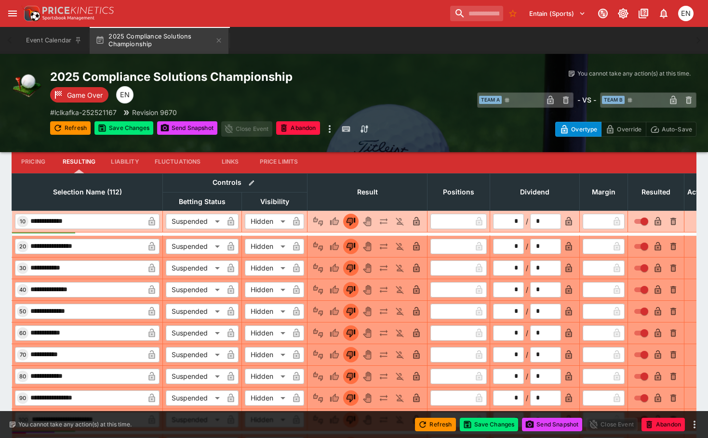
scroll to position [434, 0]
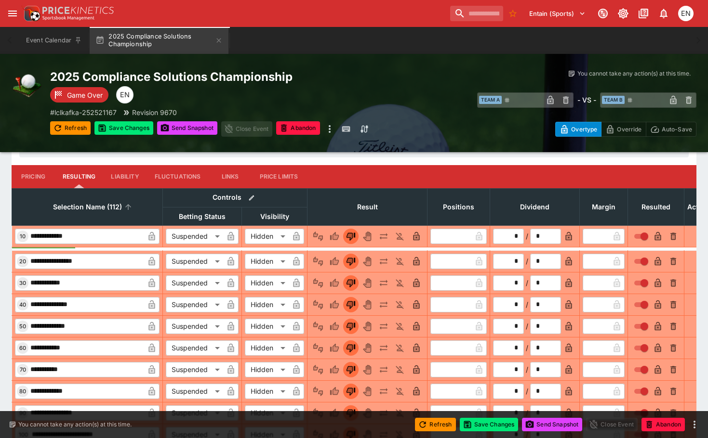
click at [98, 209] on span "Selection Name (112)" at bounding box center [87, 207] width 90 height 12
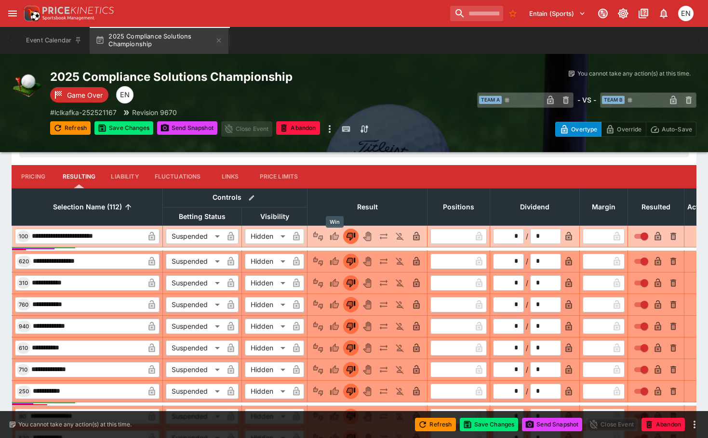
click at [334, 235] on icon "Win" at bounding box center [335, 237] width 5 height 6
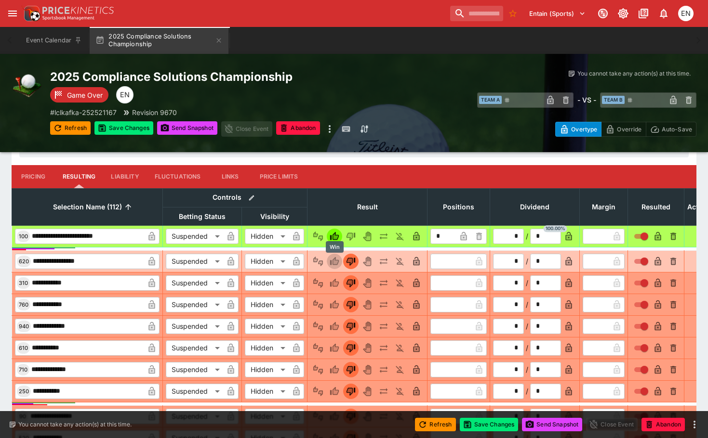
click at [334, 262] on icon "Win" at bounding box center [335, 262] width 5 height 6
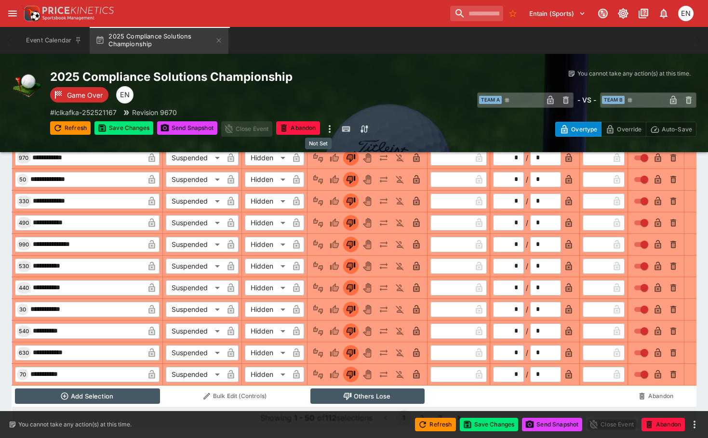
scroll to position [2754, 0]
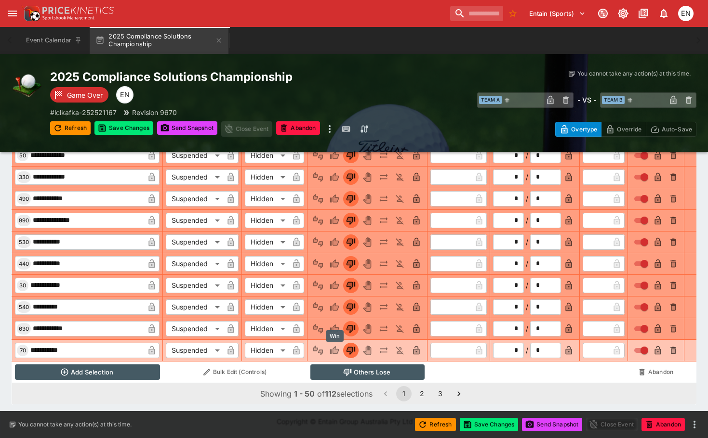
click at [335, 346] on icon "Win" at bounding box center [335, 351] width 10 height 10
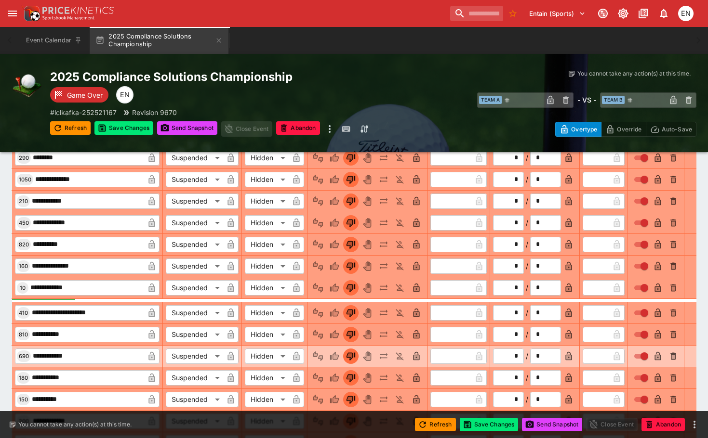
scroll to position [1453, 0]
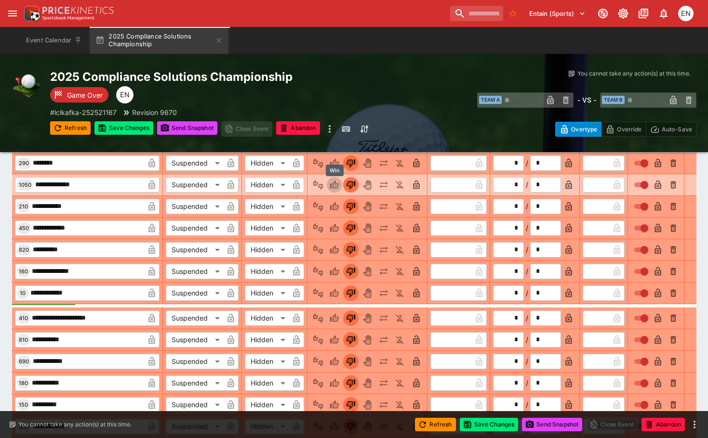
click at [334, 183] on icon "Win" at bounding box center [334, 185] width 9 height 8
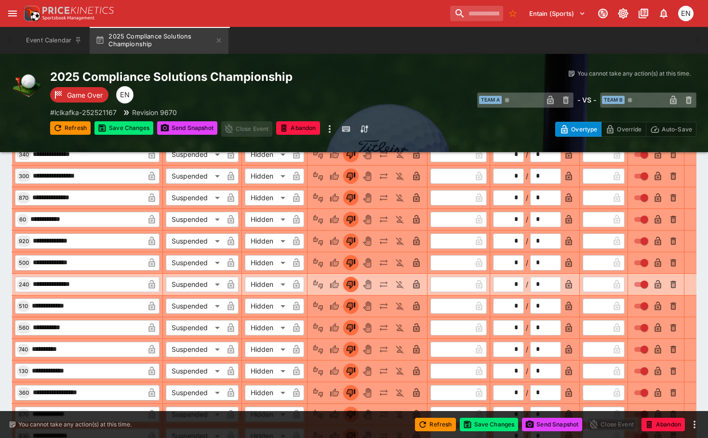
scroll to position [2031, 0]
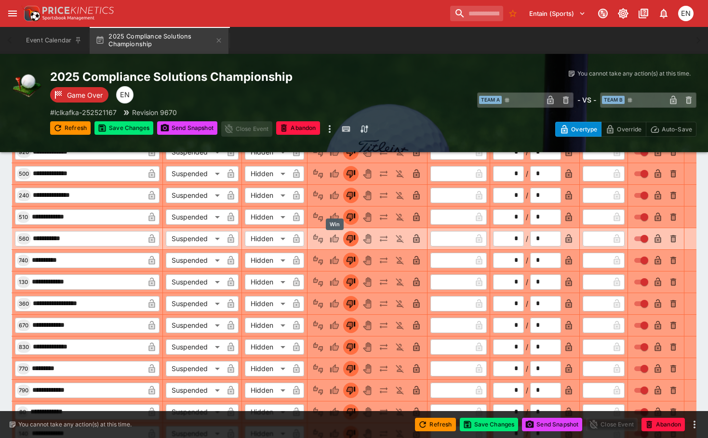
click at [336, 236] on icon "Win" at bounding box center [335, 239] width 10 height 10
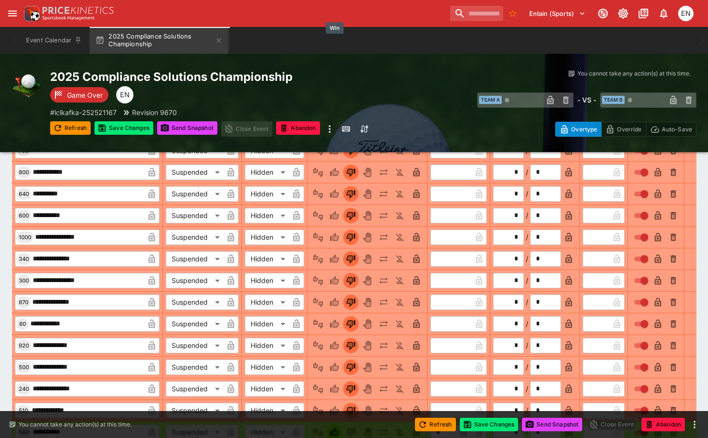
scroll to position [1838, 0]
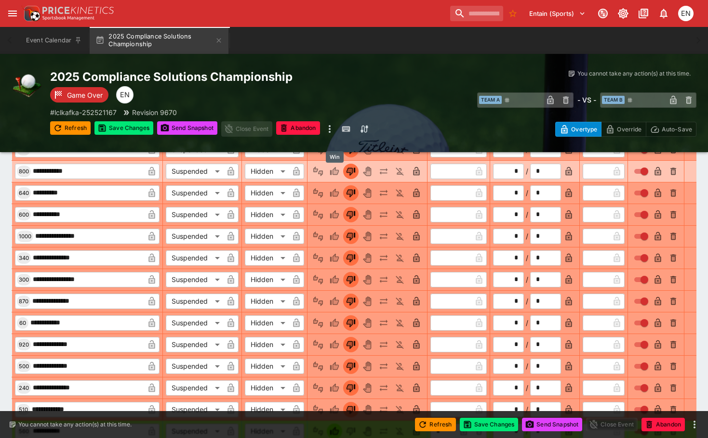
click at [332, 172] on icon "Win" at bounding box center [335, 172] width 10 height 10
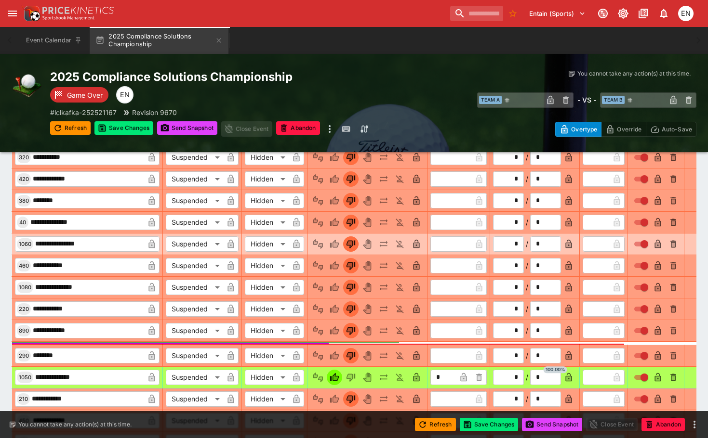
scroll to position [923, 0]
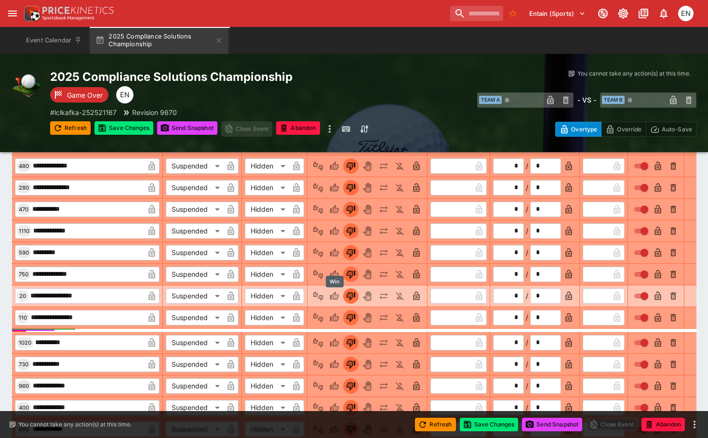
click at [337, 293] on icon "Win" at bounding box center [335, 297] width 10 height 10
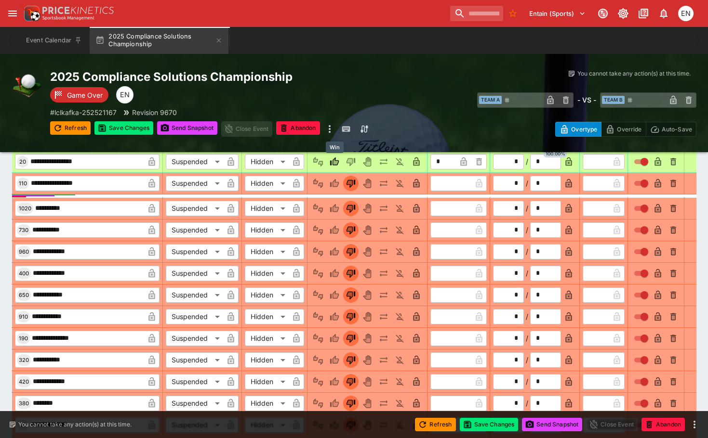
scroll to position [1067, 0]
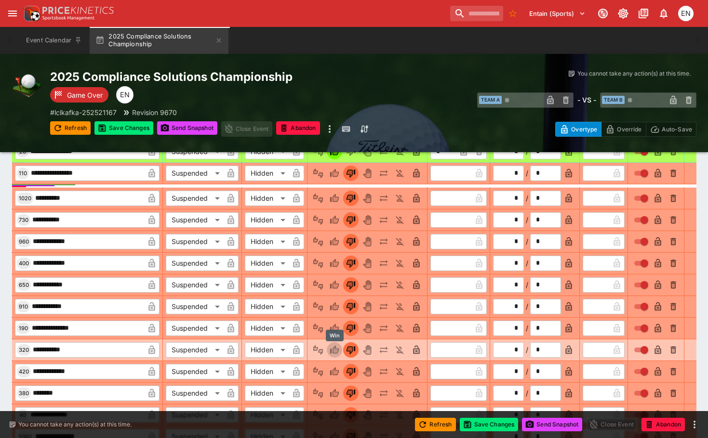
click at [339, 350] on icon "Win" at bounding box center [335, 350] width 10 height 10
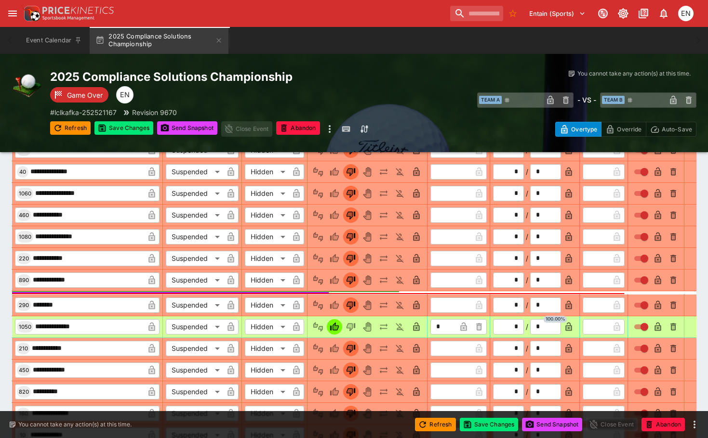
scroll to position [1405, 0]
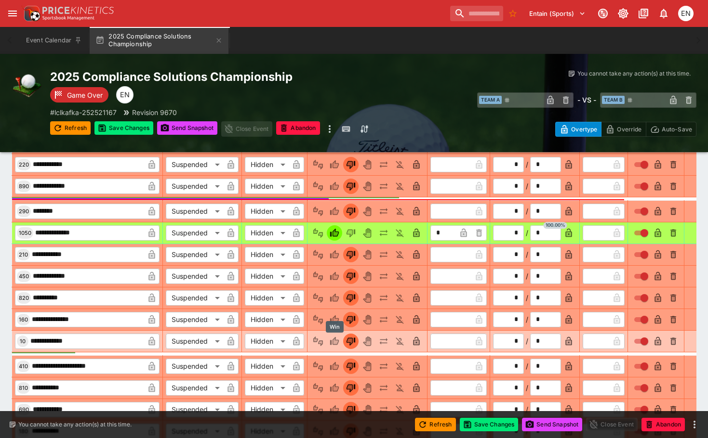
click at [332, 338] on icon "Win" at bounding box center [335, 342] width 10 height 10
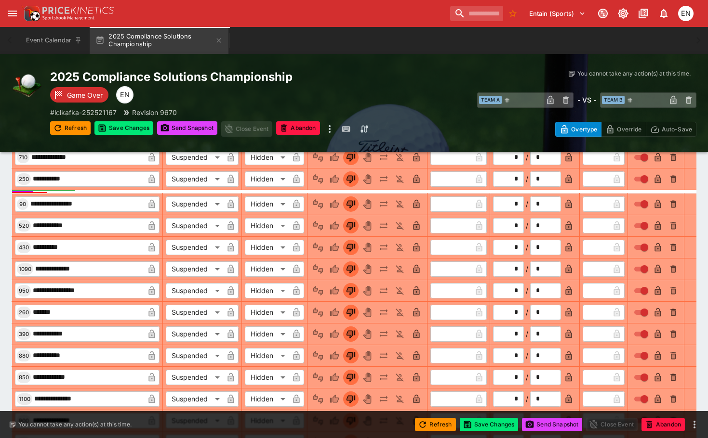
scroll to position [634, 0]
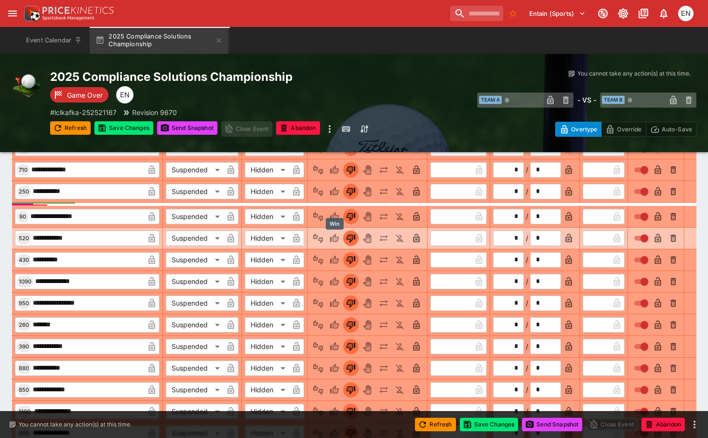
click at [336, 235] on icon "Win" at bounding box center [334, 238] width 9 height 8
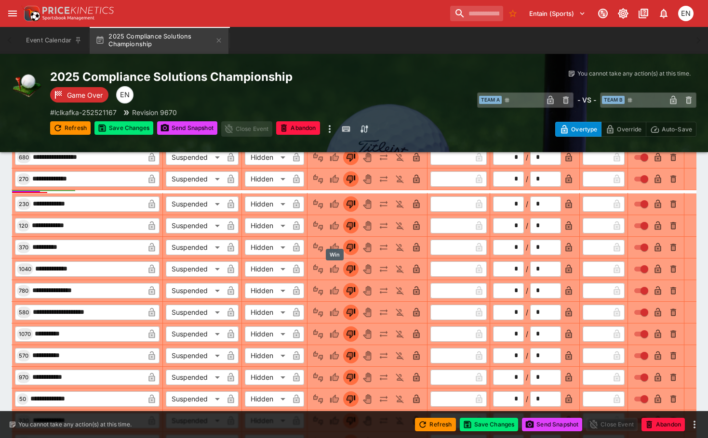
scroll to position [2513, 0]
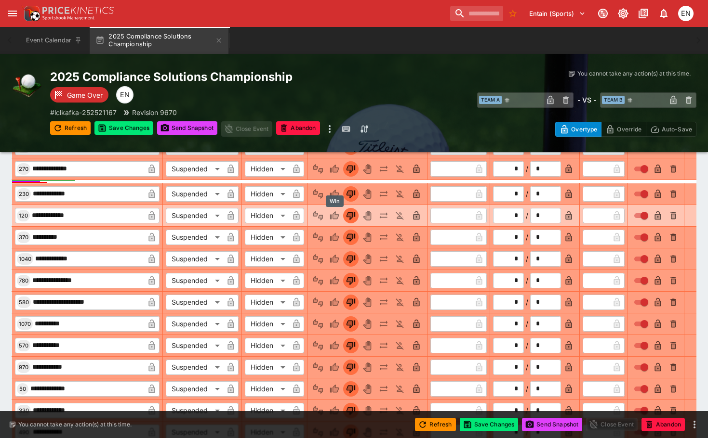
click at [329, 212] on button "Win" at bounding box center [334, 215] width 15 height 15
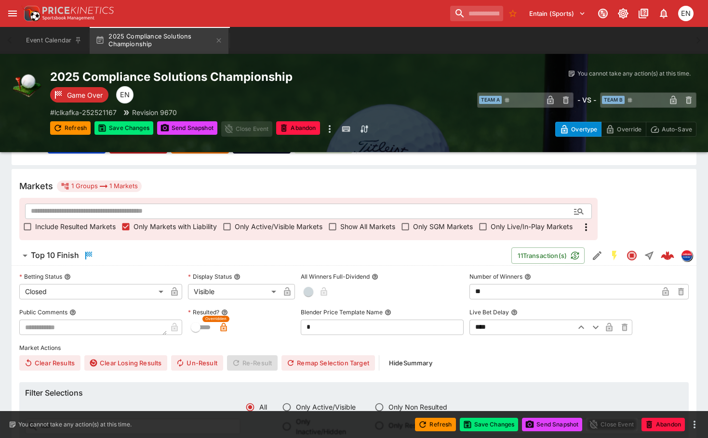
scroll to position [145, 0]
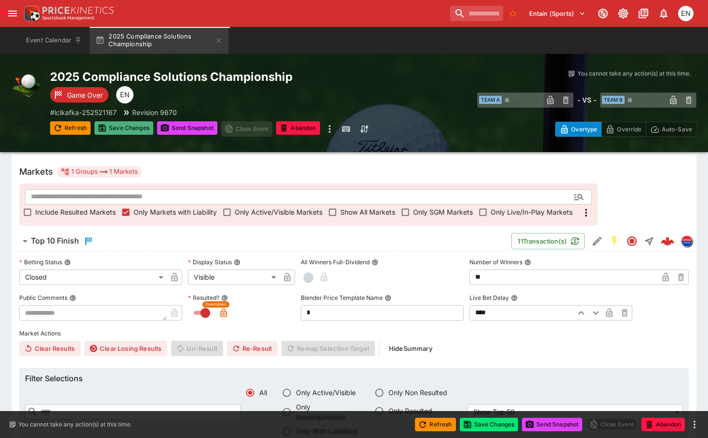
click at [137, 125] on button "Save Changes" at bounding box center [123, 127] width 59 height 13
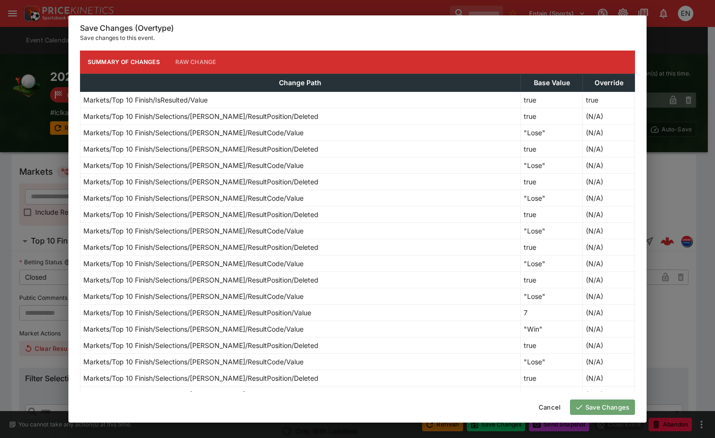
click at [590, 402] on button "Save Changes" at bounding box center [602, 407] width 65 height 15
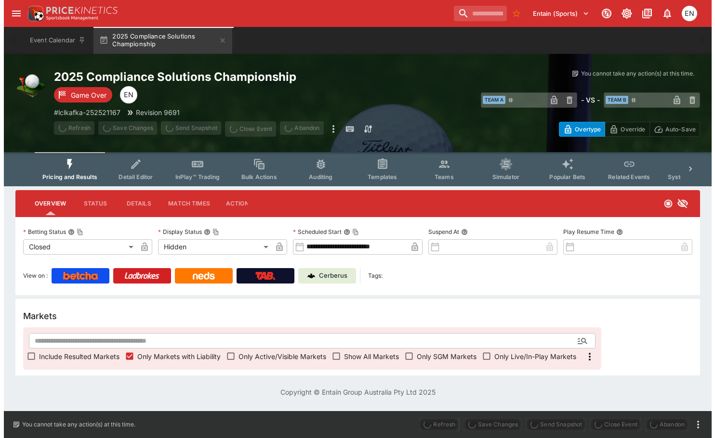
scroll to position [0, 0]
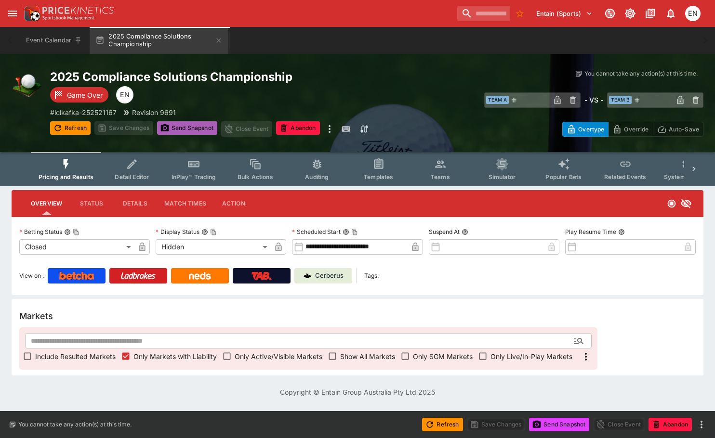
click at [178, 123] on button "Send Snapshot" at bounding box center [187, 127] width 60 height 13
click at [188, 128] on button "Send Snapshot" at bounding box center [187, 127] width 60 height 13
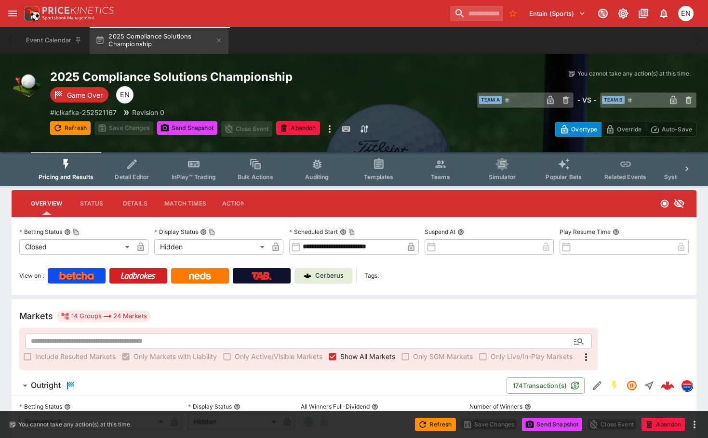
drag, startPoint x: 329, startPoint y: 274, endPoint x: 424, endPoint y: 209, distance: 115.1
click at [329, 274] on p "Cerberus" at bounding box center [329, 276] width 28 height 10
